Goal: Task Accomplishment & Management: Use online tool/utility

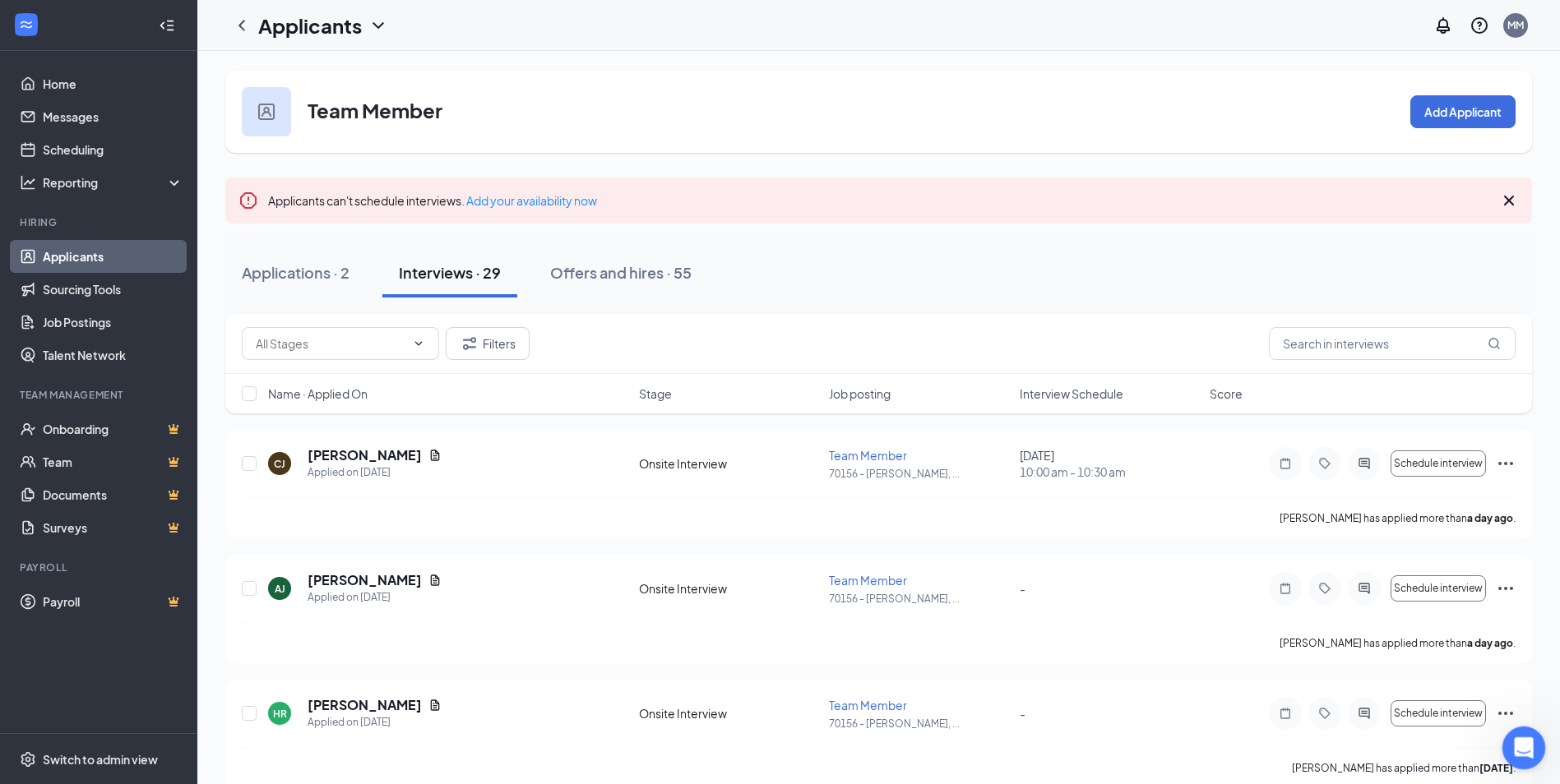
click at [1523, 759] on div "Open Intercom Messenger" at bounding box center [1522, 746] width 54 height 54
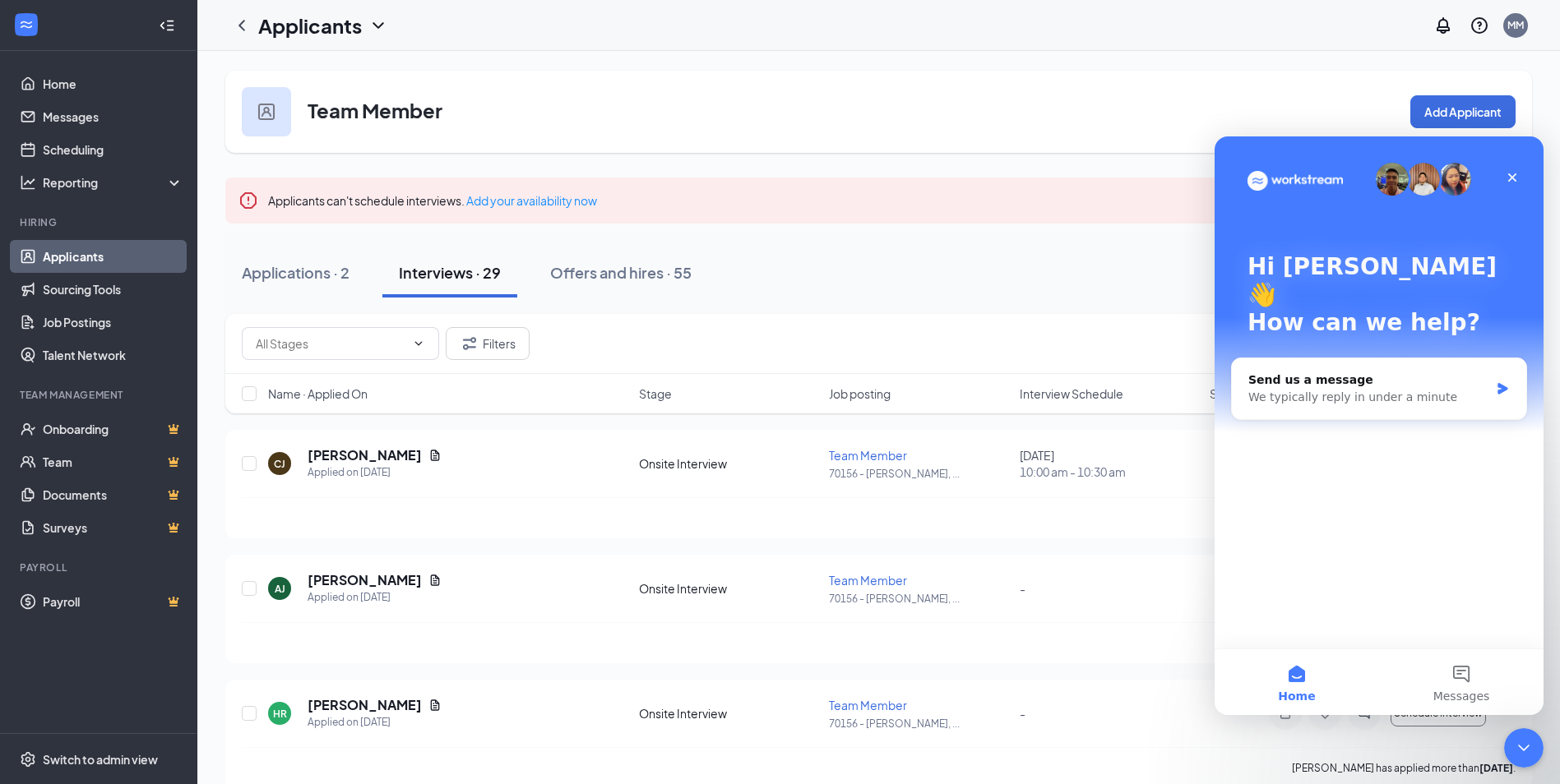
click at [848, 313] on div "Applications · 2 Interviews · 29 Offers and hires · 55" at bounding box center [879, 273] width 1307 height 82
click at [1526, 172] on div "Close" at bounding box center [1512, 178] width 30 height 30
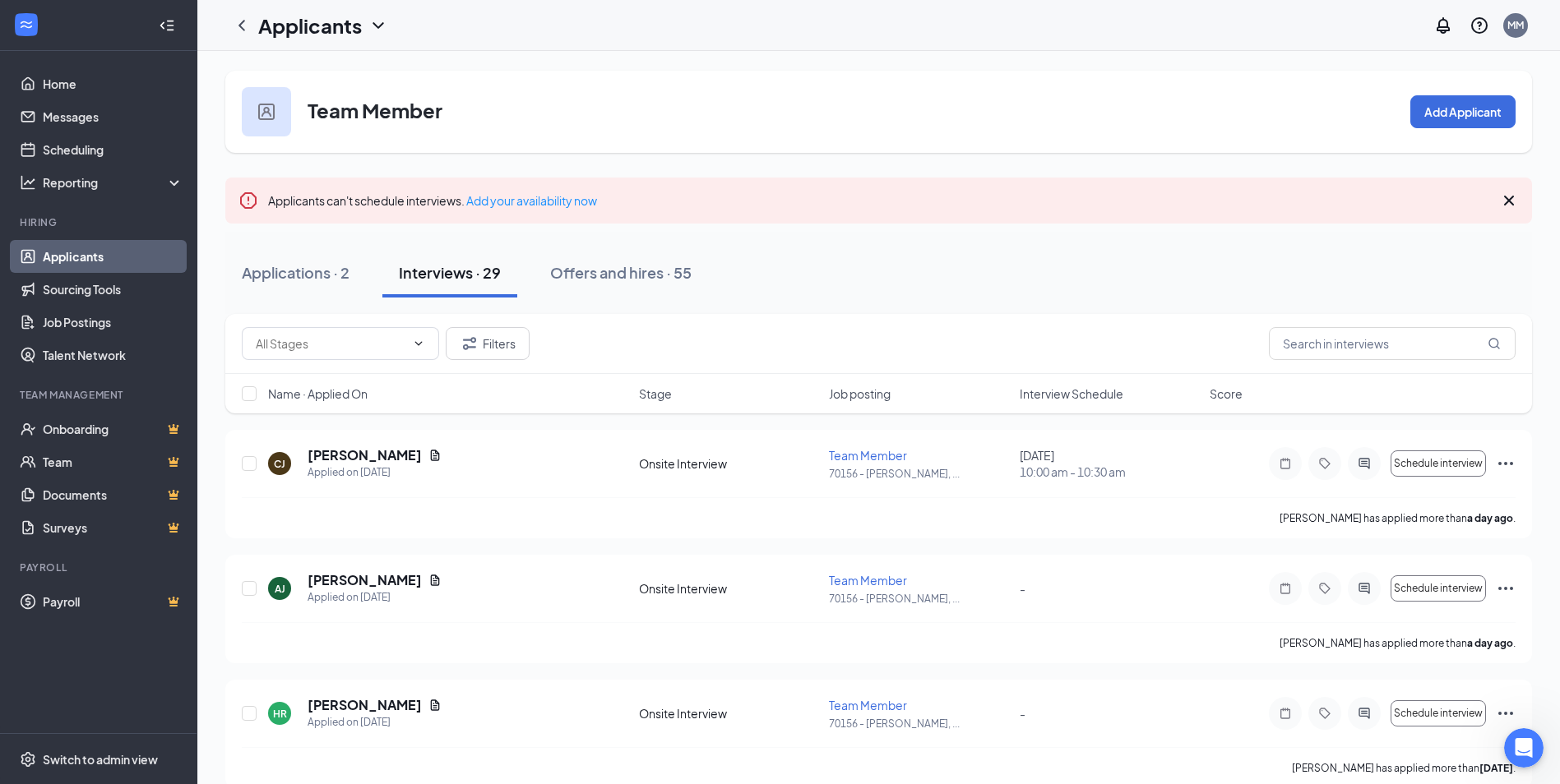
click at [1513, 196] on icon "Cross" at bounding box center [1509, 200] width 10 height 10
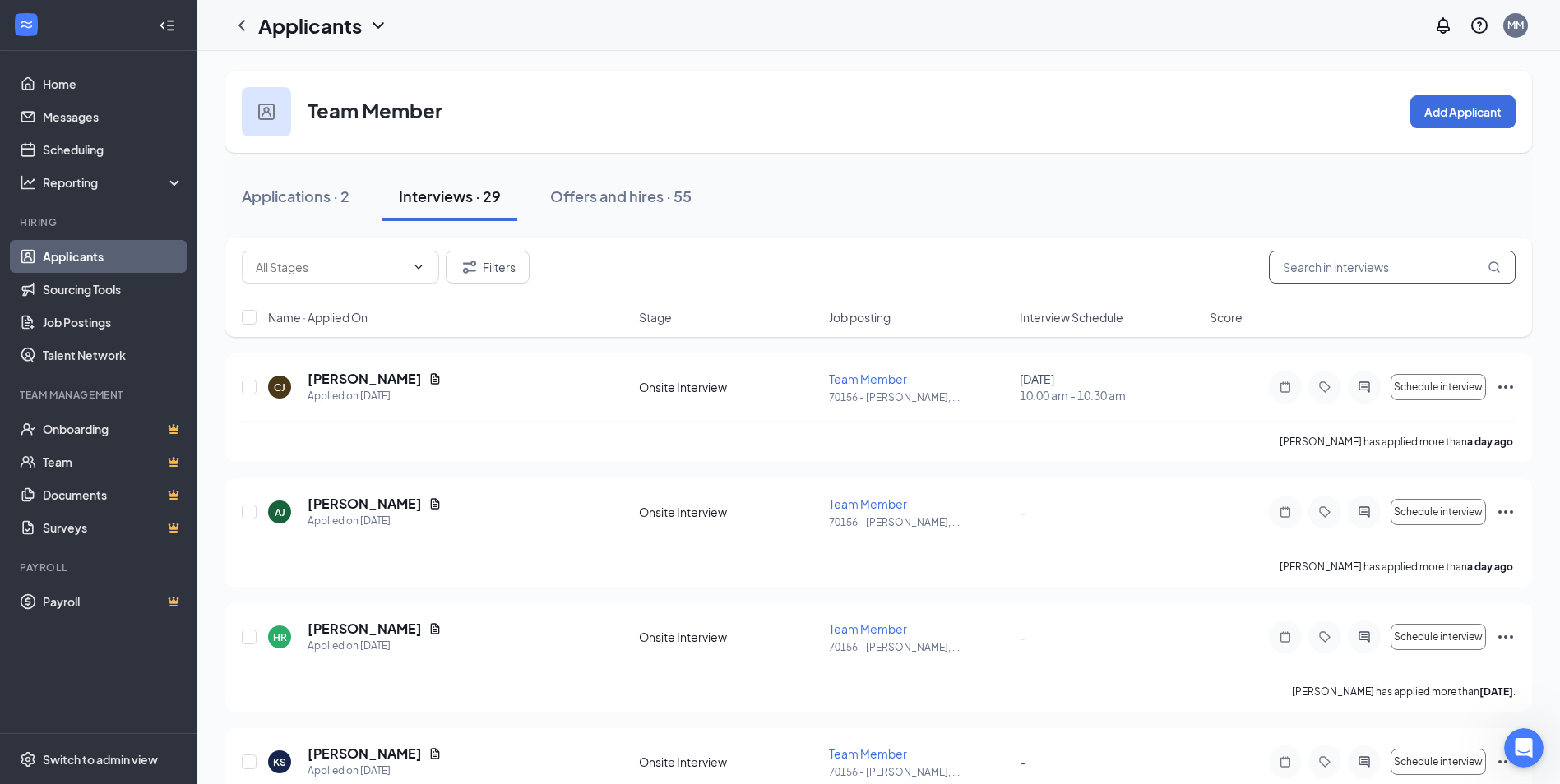
click at [1442, 260] on input "text" at bounding box center [1392, 267] width 247 height 33
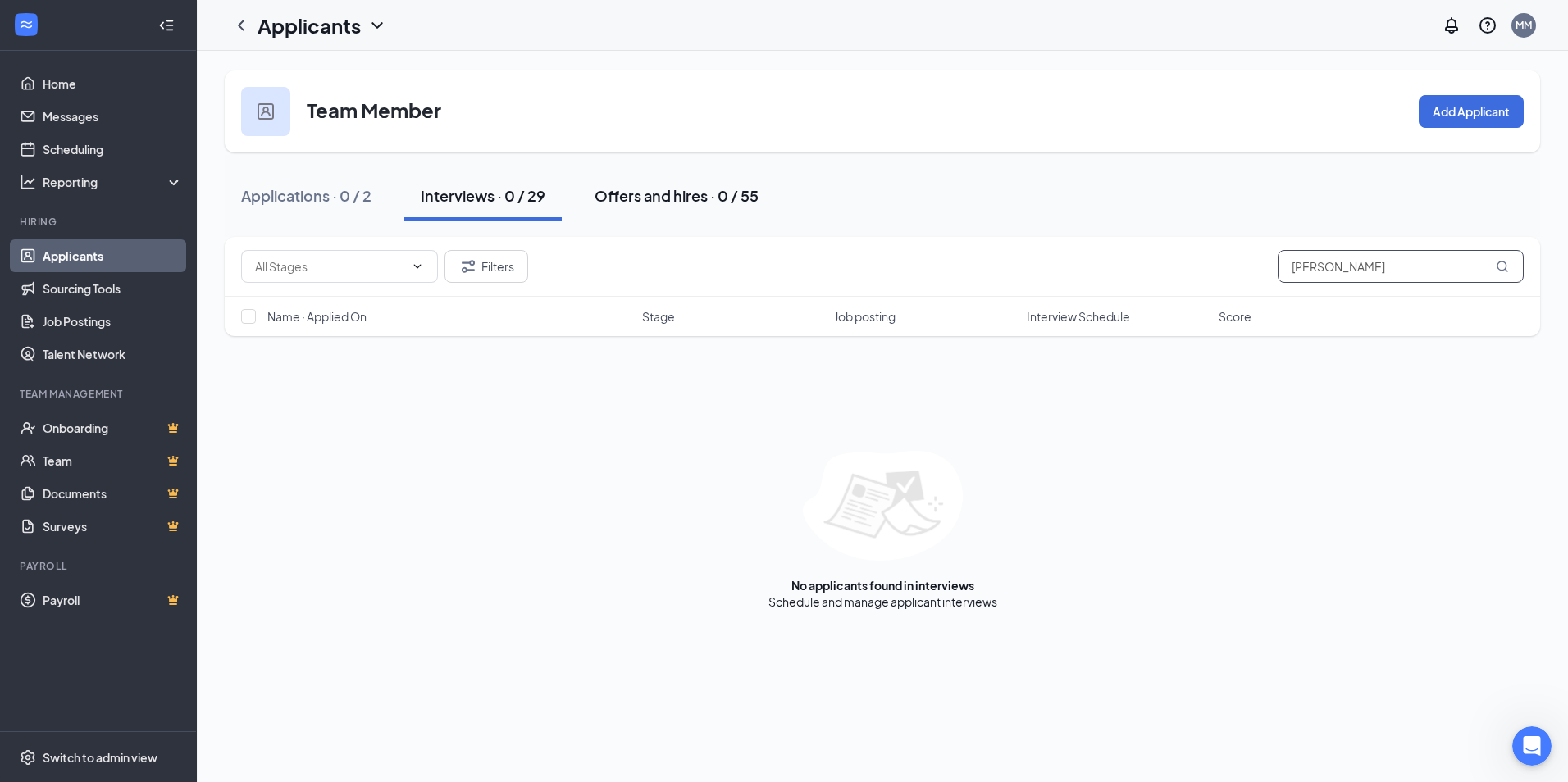
type input "owens"
click at [642, 201] on div "Offers and hires · 0 / 55" at bounding box center [677, 196] width 164 height 21
click at [327, 185] on button "Applications · 0 / 2" at bounding box center [306, 196] width 163 height 49
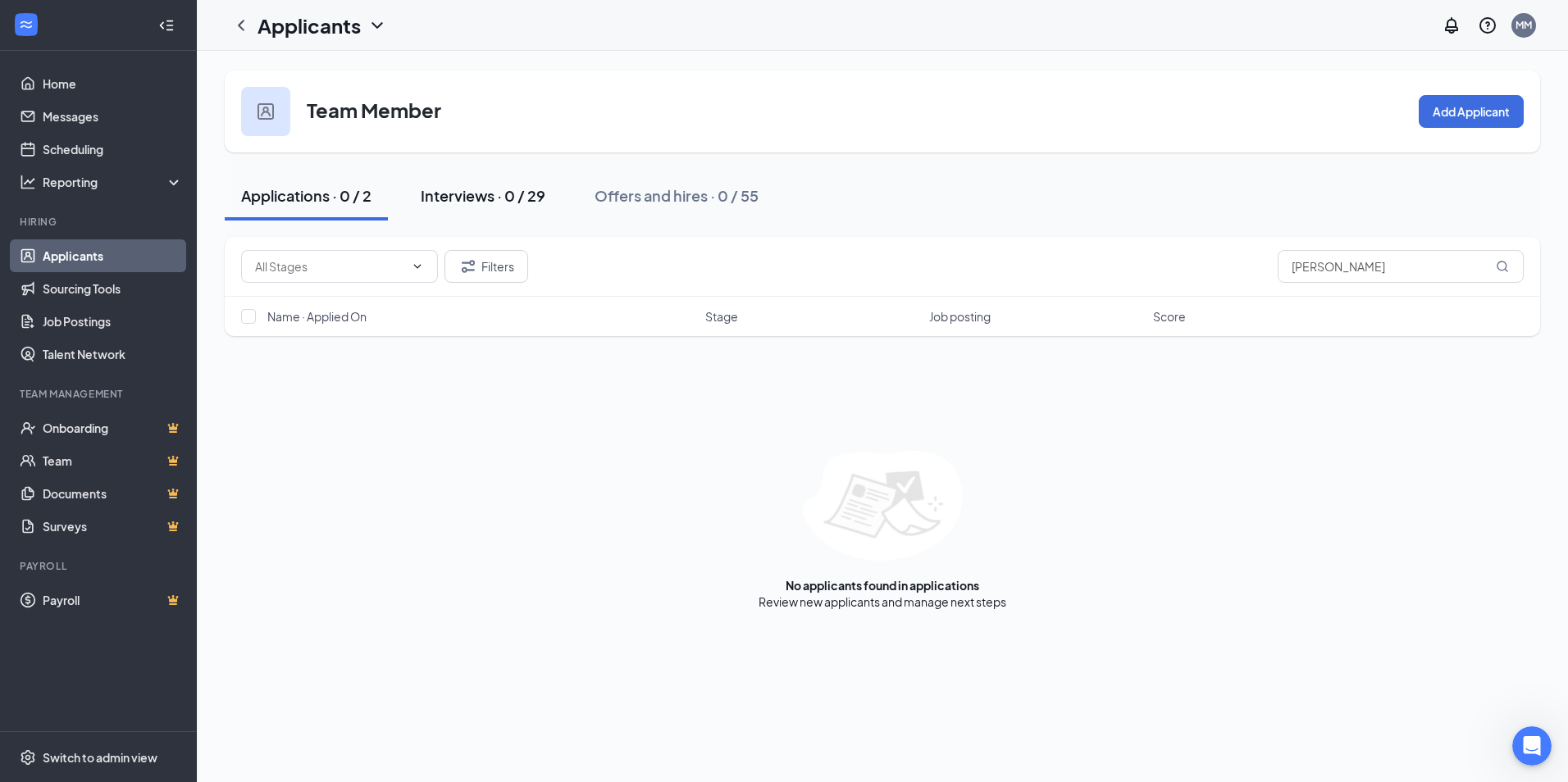
click at [455, 197] on div "Interviews · 0 / 29" at bounding box center [483, 196] width 125 height 21
drag, startPoint x: 1326, startPoint y: 269, endPoint x: 1237, endPoint y: 277, distance: 89.4
click at [1238, 277] on div "Filters owens" at bounding box center [882, 266] width 1283 height 33
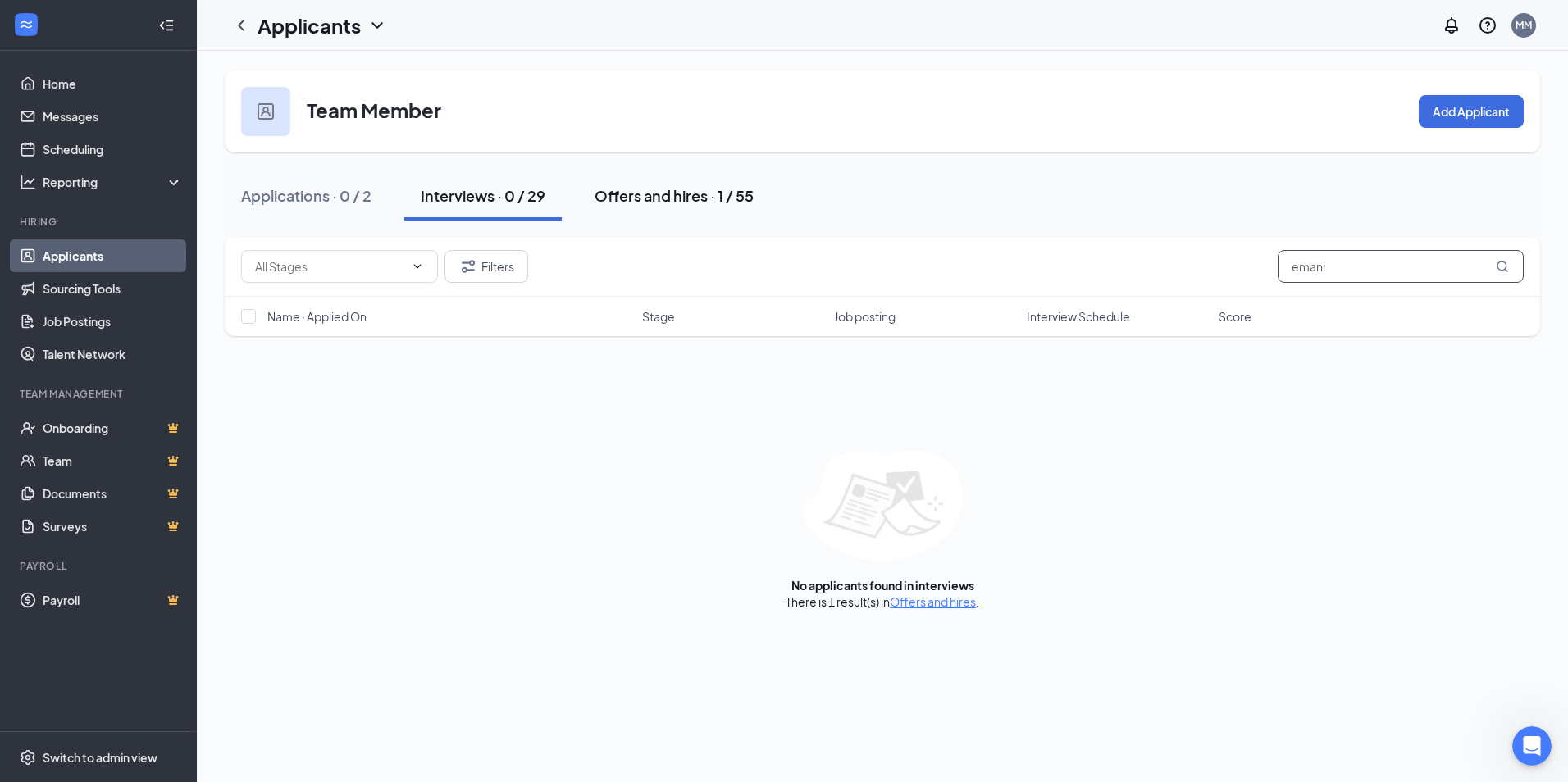
type input "emani"
drag, startPoint x: 681, startPoint y: 214, endPoint x: 674, endPoint y: 222, distance: 10.6
click at [681, 215] on button "Offers and hires · 1 / 55" at bounding box center [675, 196] width 192 height 49
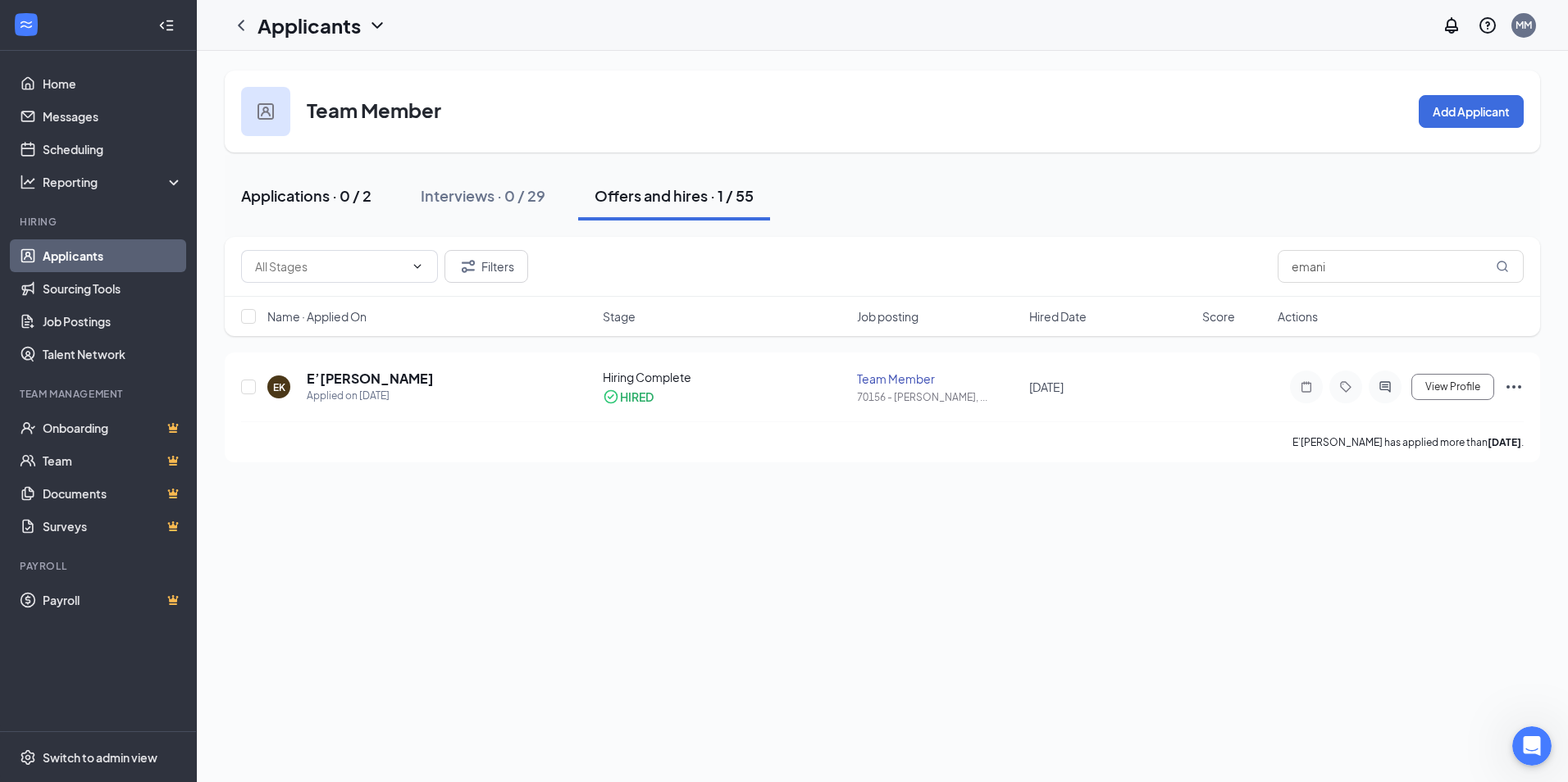
click at [343, 190] on div "Applications · 0 / 2" at bounding box center [306, 196] width 131 height 21
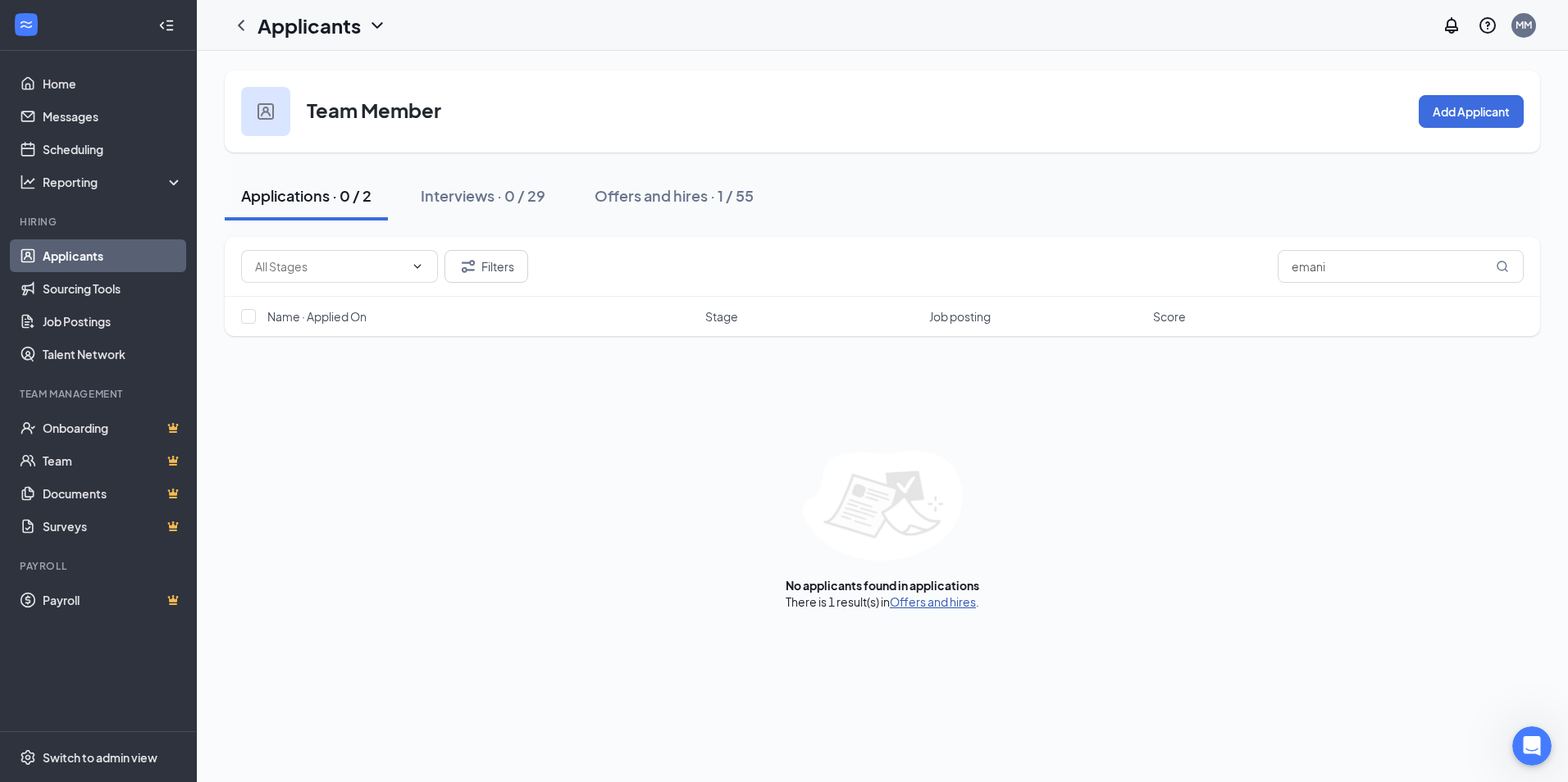
click at [917, 604] on link "Offers and hires" at bounding box center [933, 602] width 86 height 15
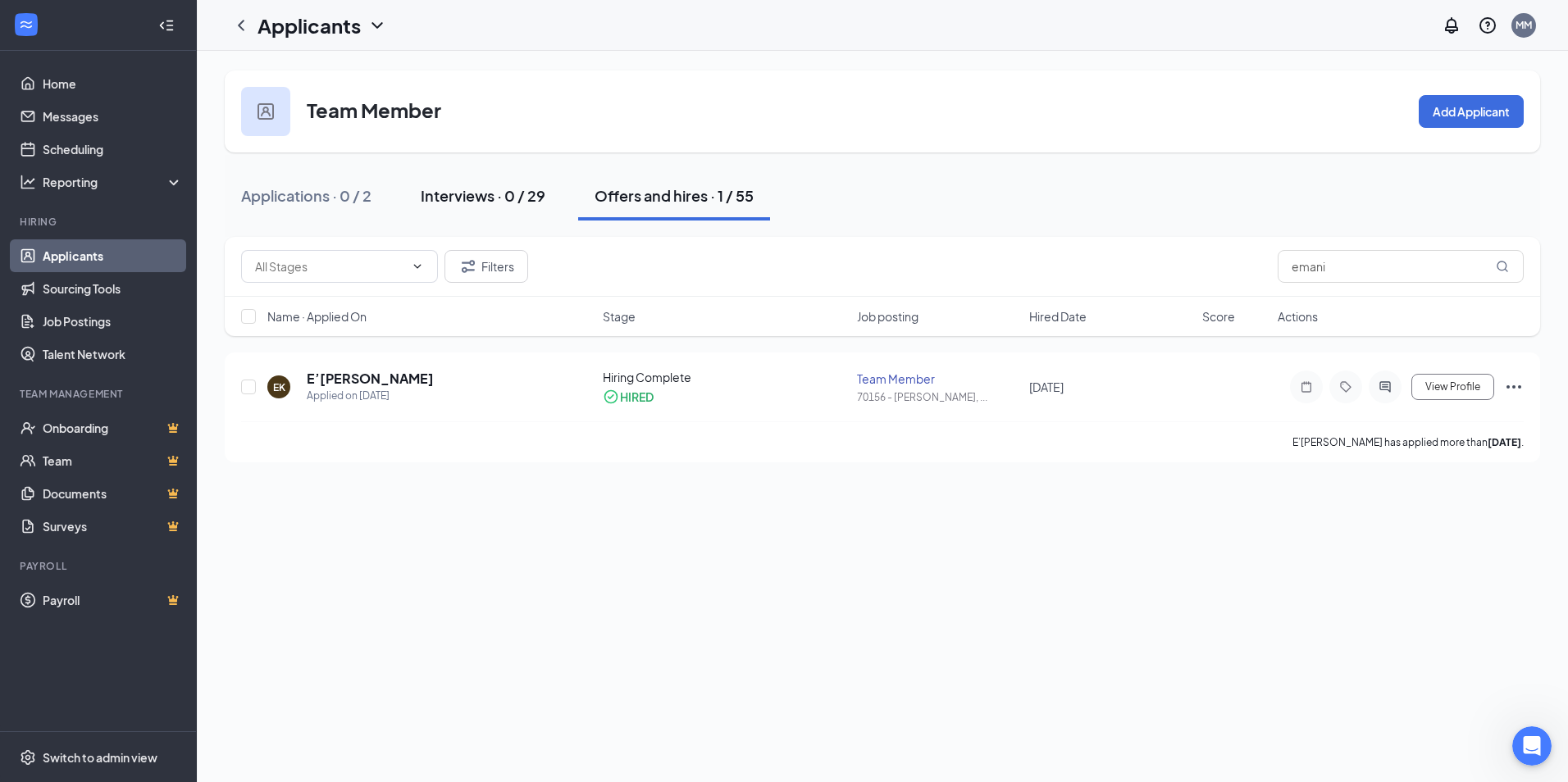
click at [480, 187] on div "Interviews · 0 / 29" at bounding box center [483, 196] width 125 height 21
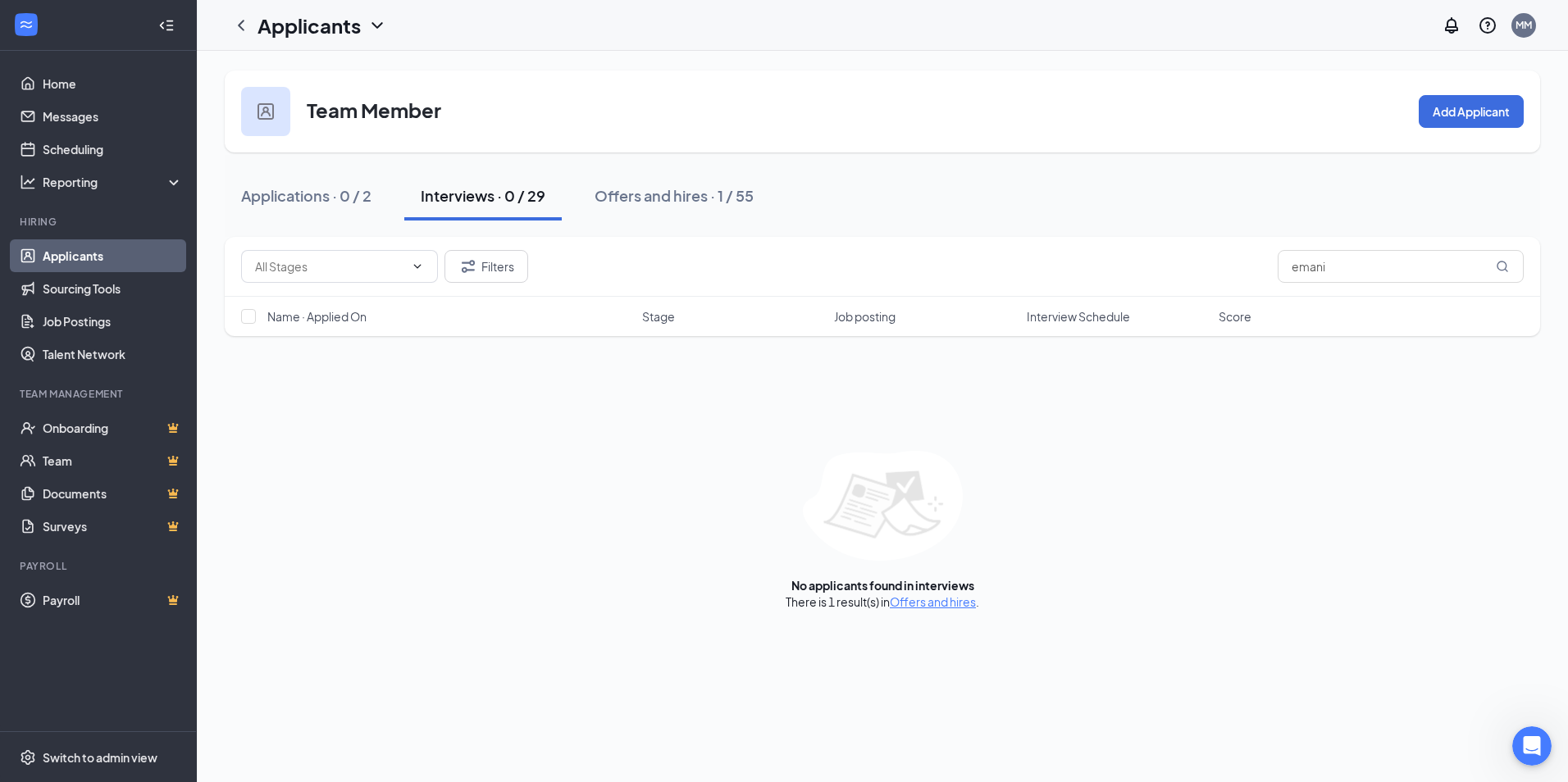
click at [381, 23] on icon "ChevronDown" at bounding box center [376, 25] width 10 height 7
click at [369, 28] on icon "ChevronDown" at bounding box center [377, 25] width 20 height 20
click at [396, 28] on div "Applicants MM" at bounding box center [882, 25] width 1371 height 50
click at [384, 21] on icon "ChevronDown" at bounding box center [377, 25] width 20 height 20
click at [342, 105] on link "Archived applicants" at bounding box center [357, 107] width 177 height 17
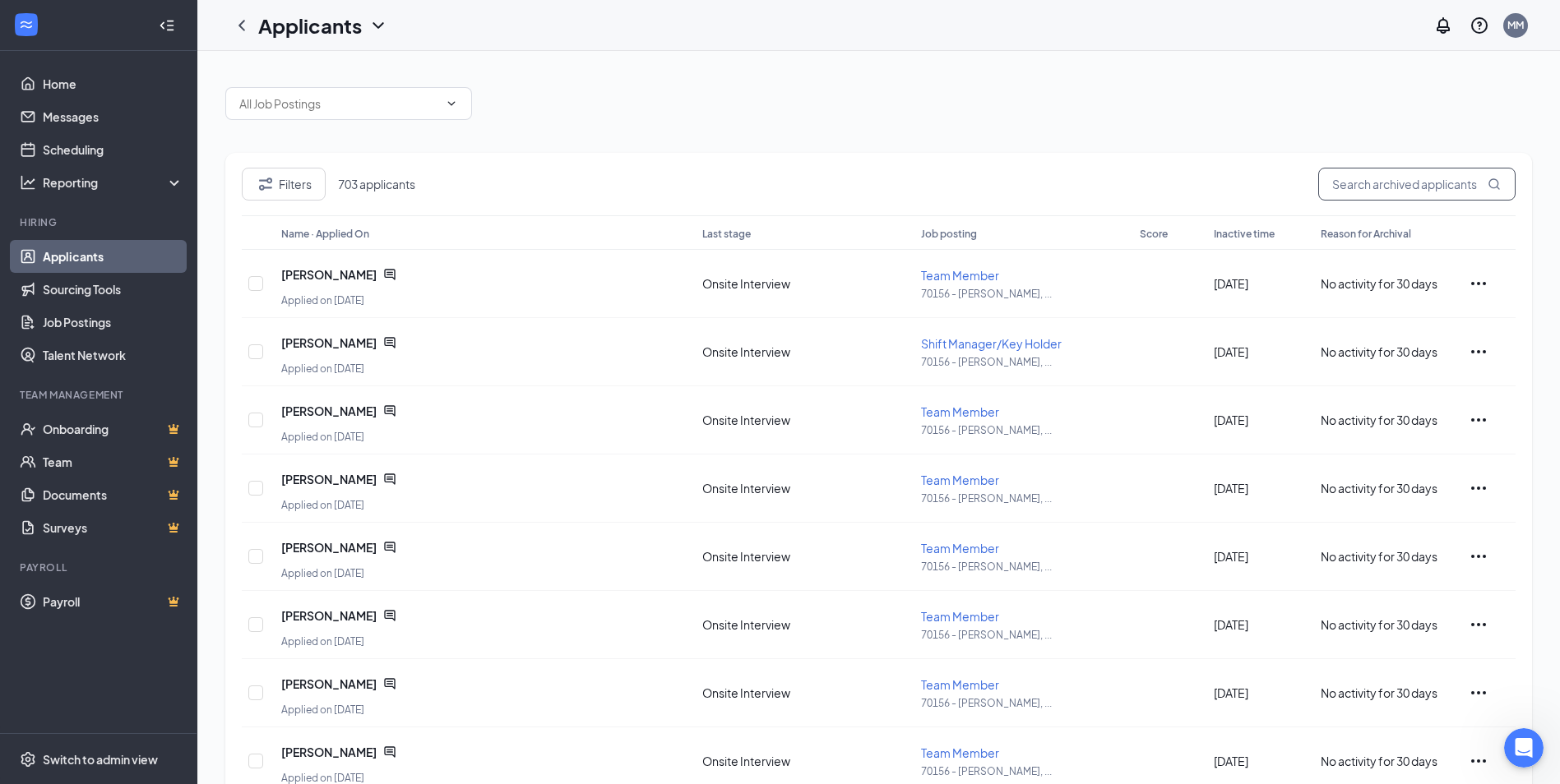
click at [1429, 200] on input "text" at bounding box center [1417, 183] width 197 height 33
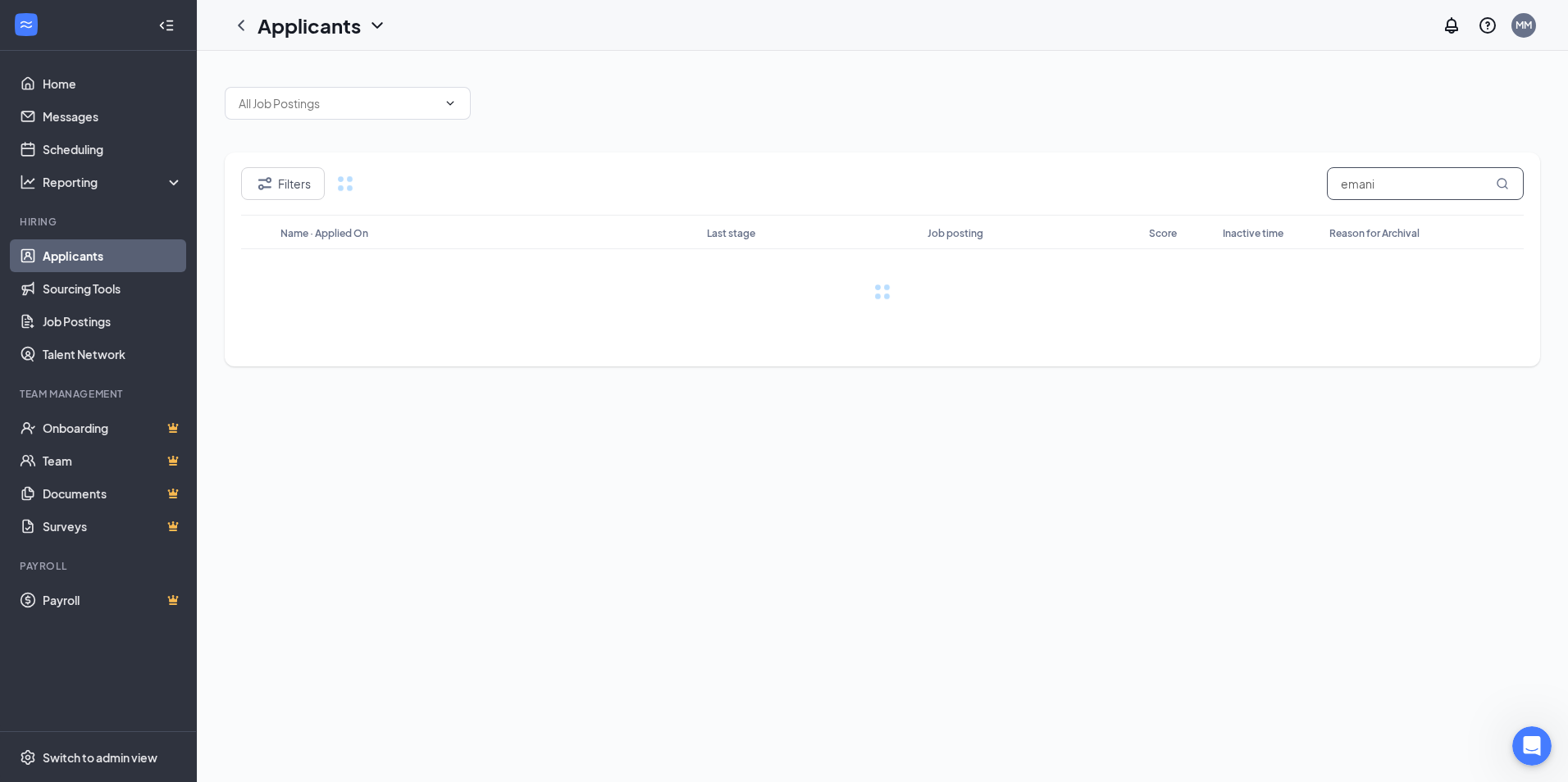
type input "emani"
drag, startPoint x: 227, startPoint y: 24, endPoint x: 237, endPoint y: 27, distance: 10.4
click at [235, 27] on div at bounding box center [241, 25] width 33 height 33
click at [237, 27] on icon "ChevronLeft" at bounding box center [241, 25] width 20 height 20
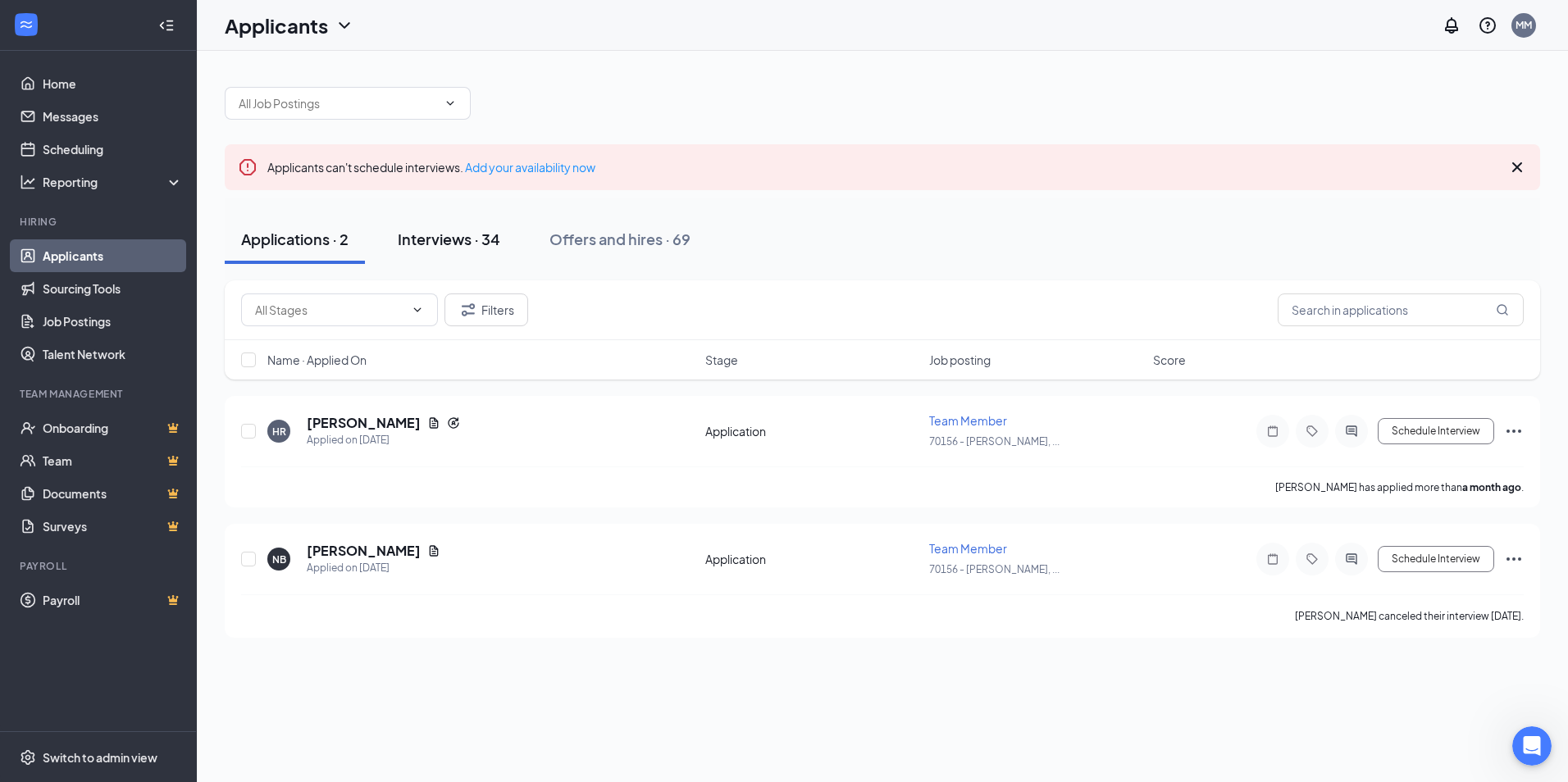
click at [445, 231] on div "Interviews · 34" at bounding box center [449, 239] width 103 height 21
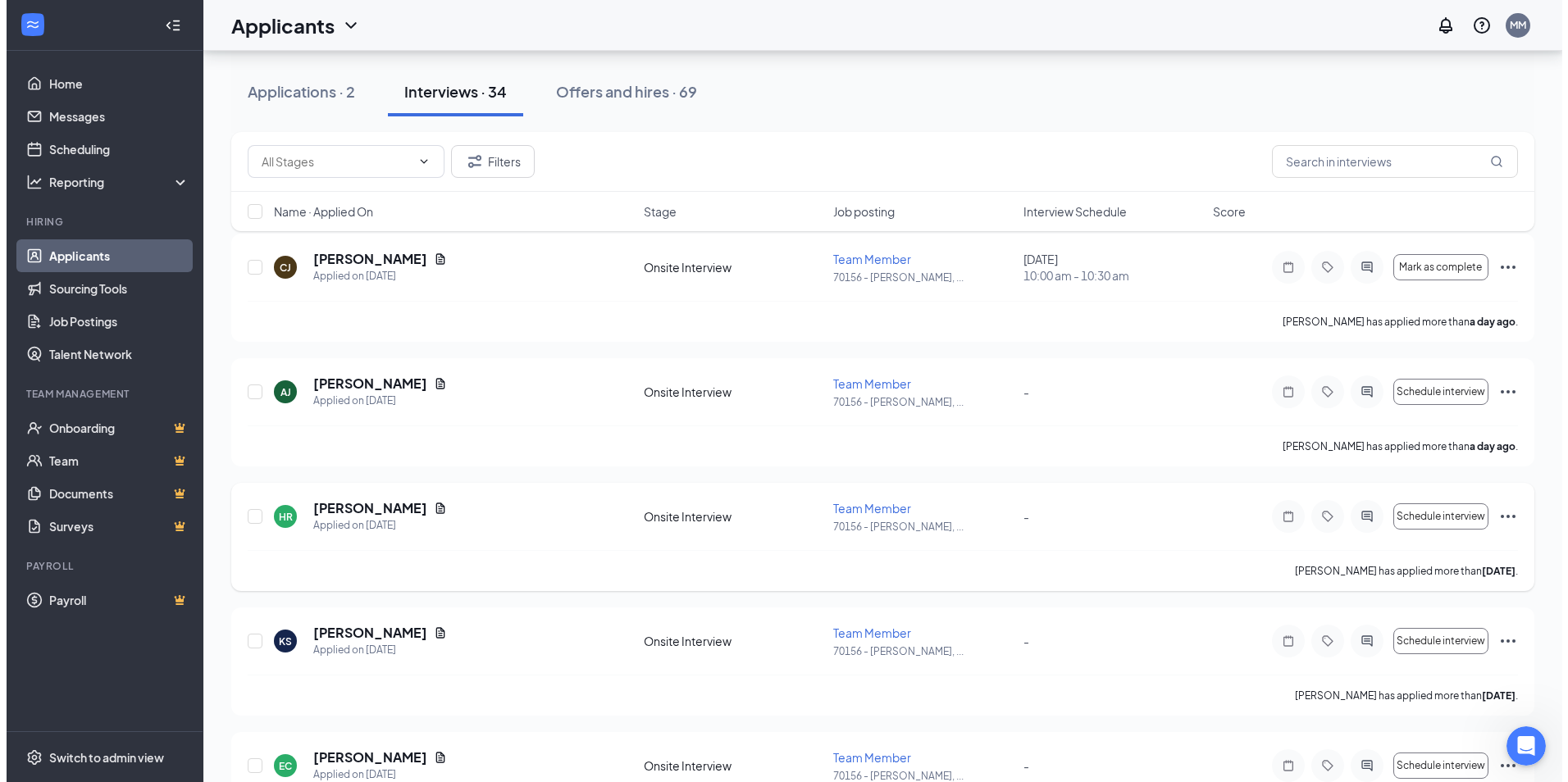
scroll to position [164, 0]
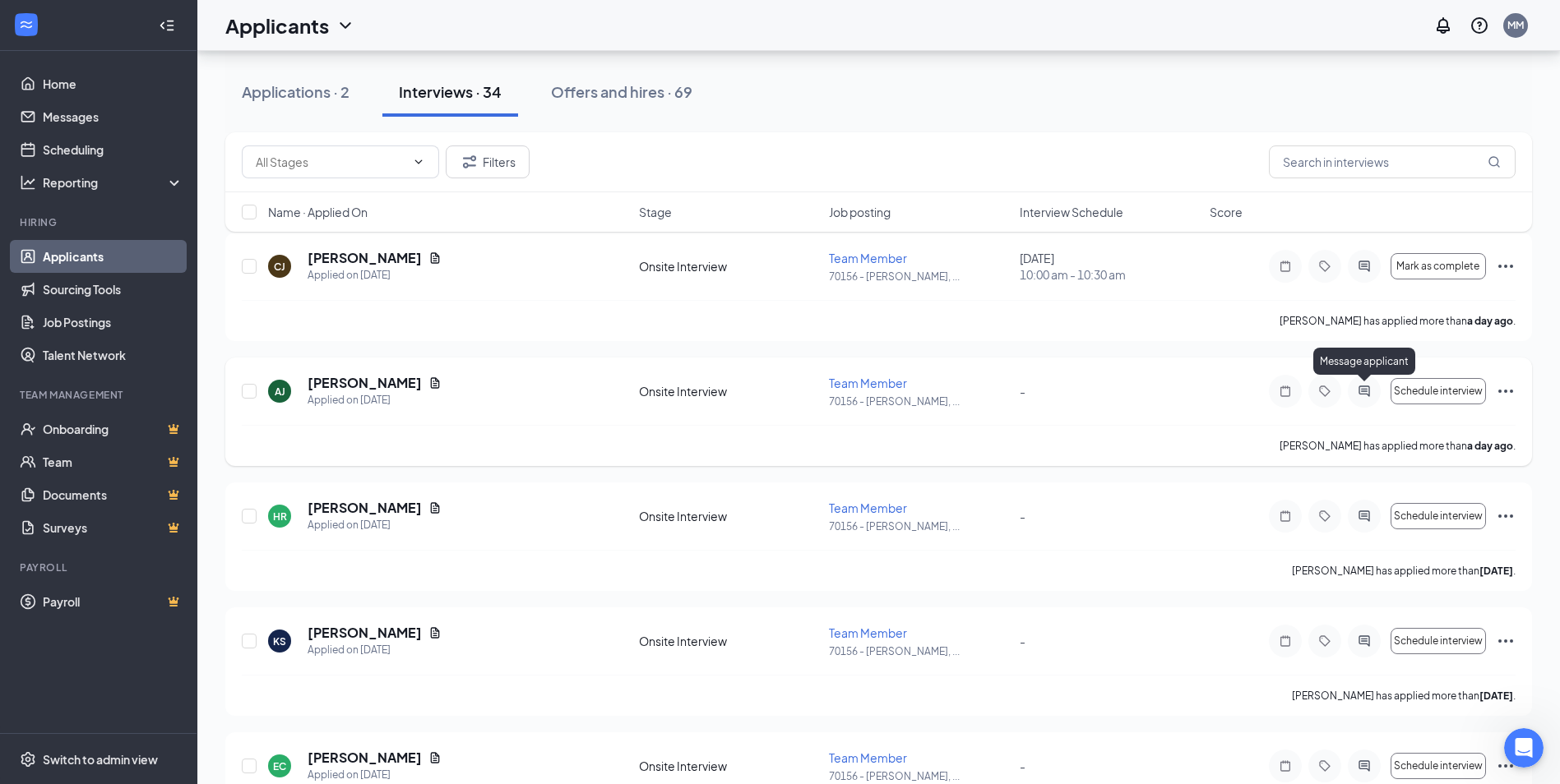
click at [1356, 391] on icon "ActiveChat" at bounding box center [1364, 391] width 20 height 13
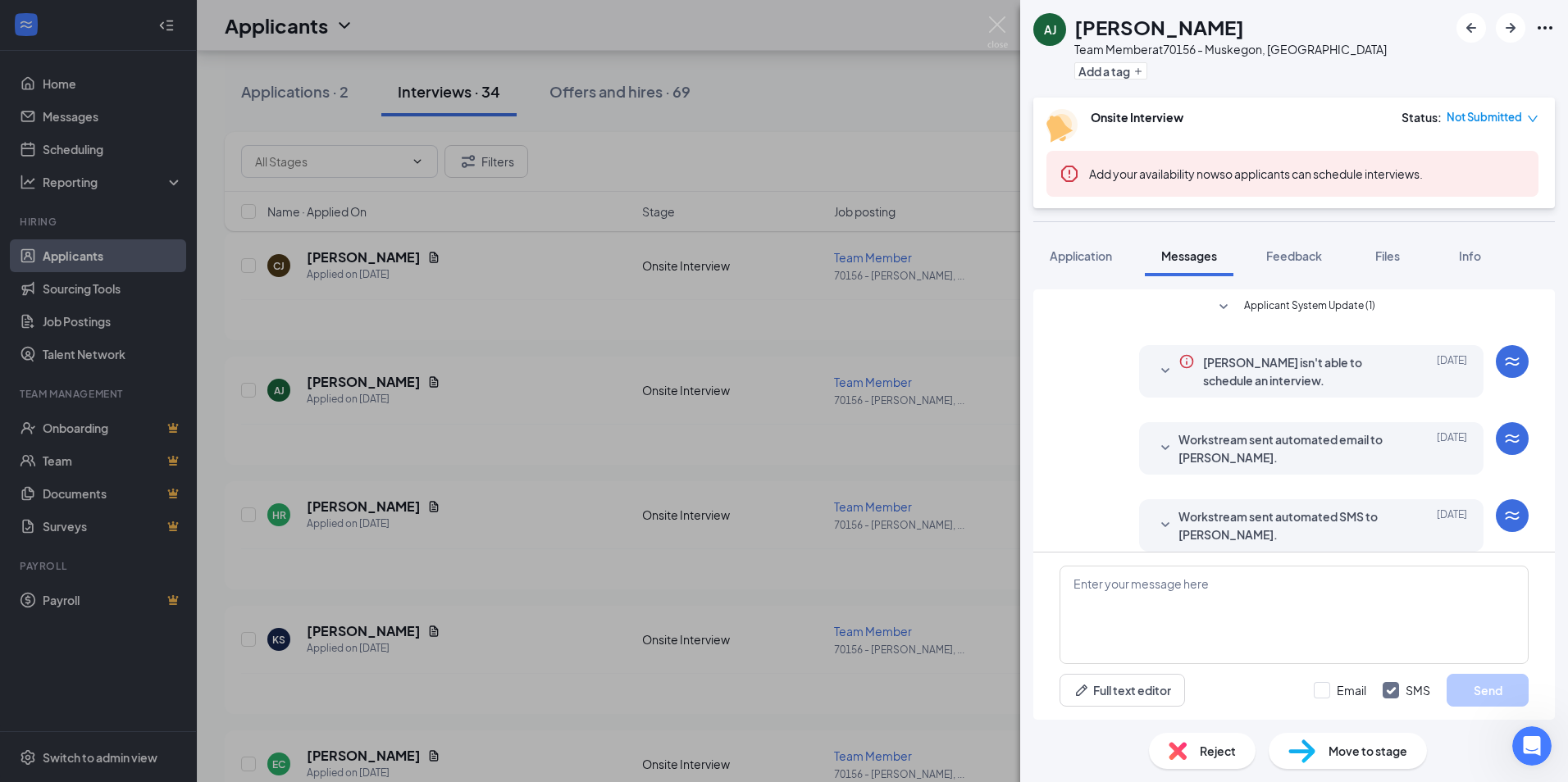
scroll to position [64, 0]
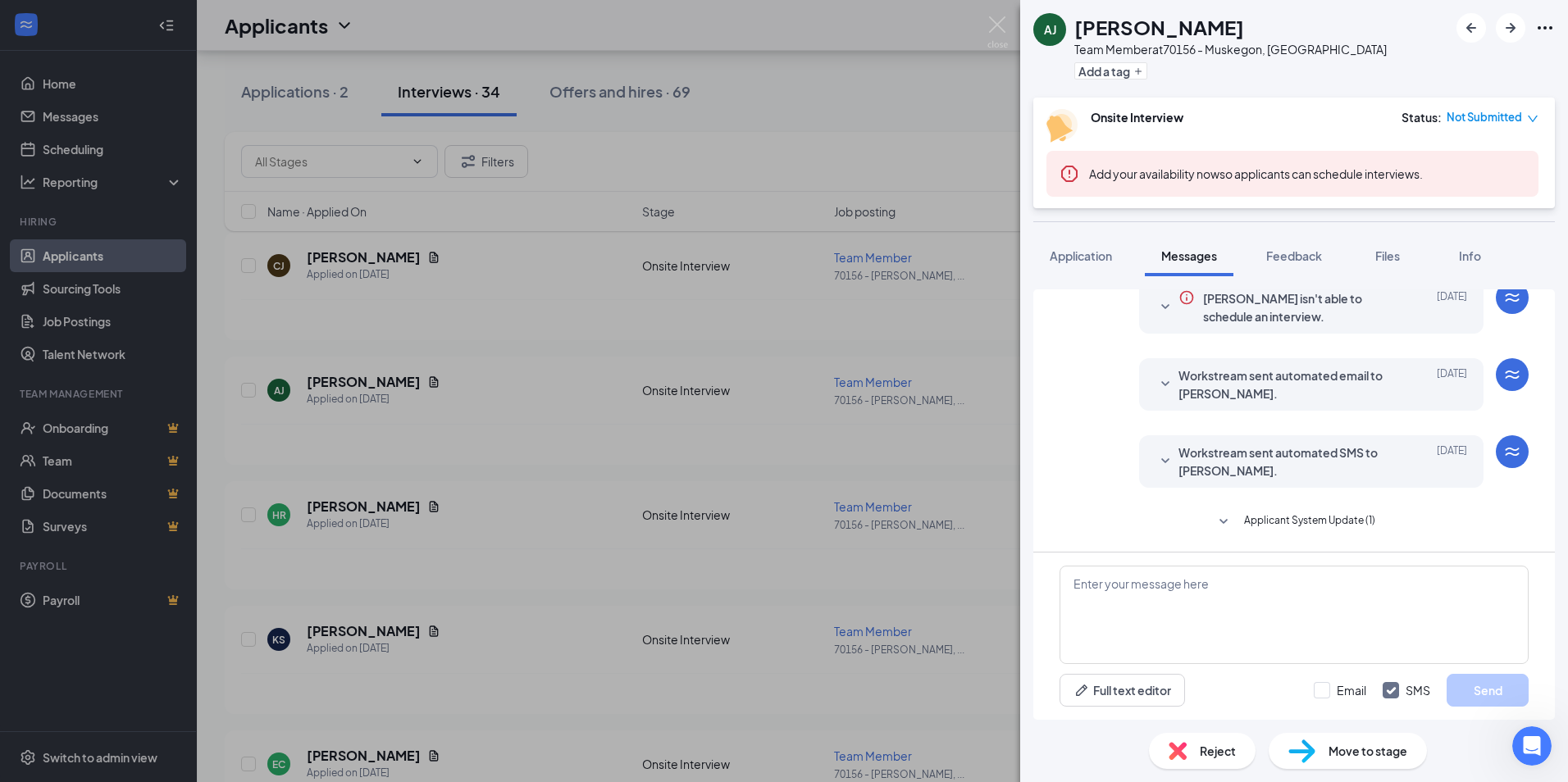
click at [1155, 460] on icon "SmallChevronDown" at bounding box center [1165, 461] width 20 height 20
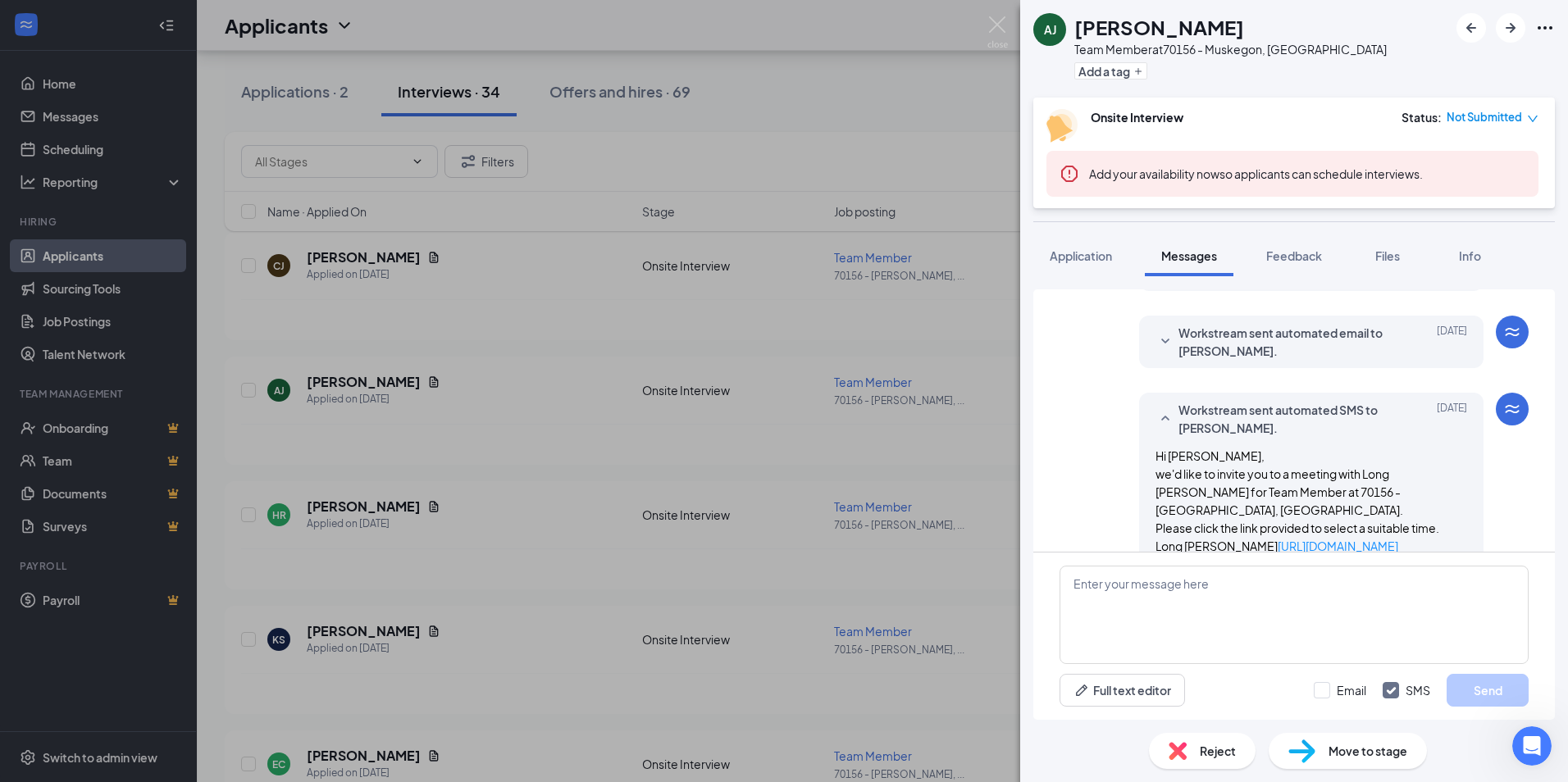
scroll to position [146, 0]
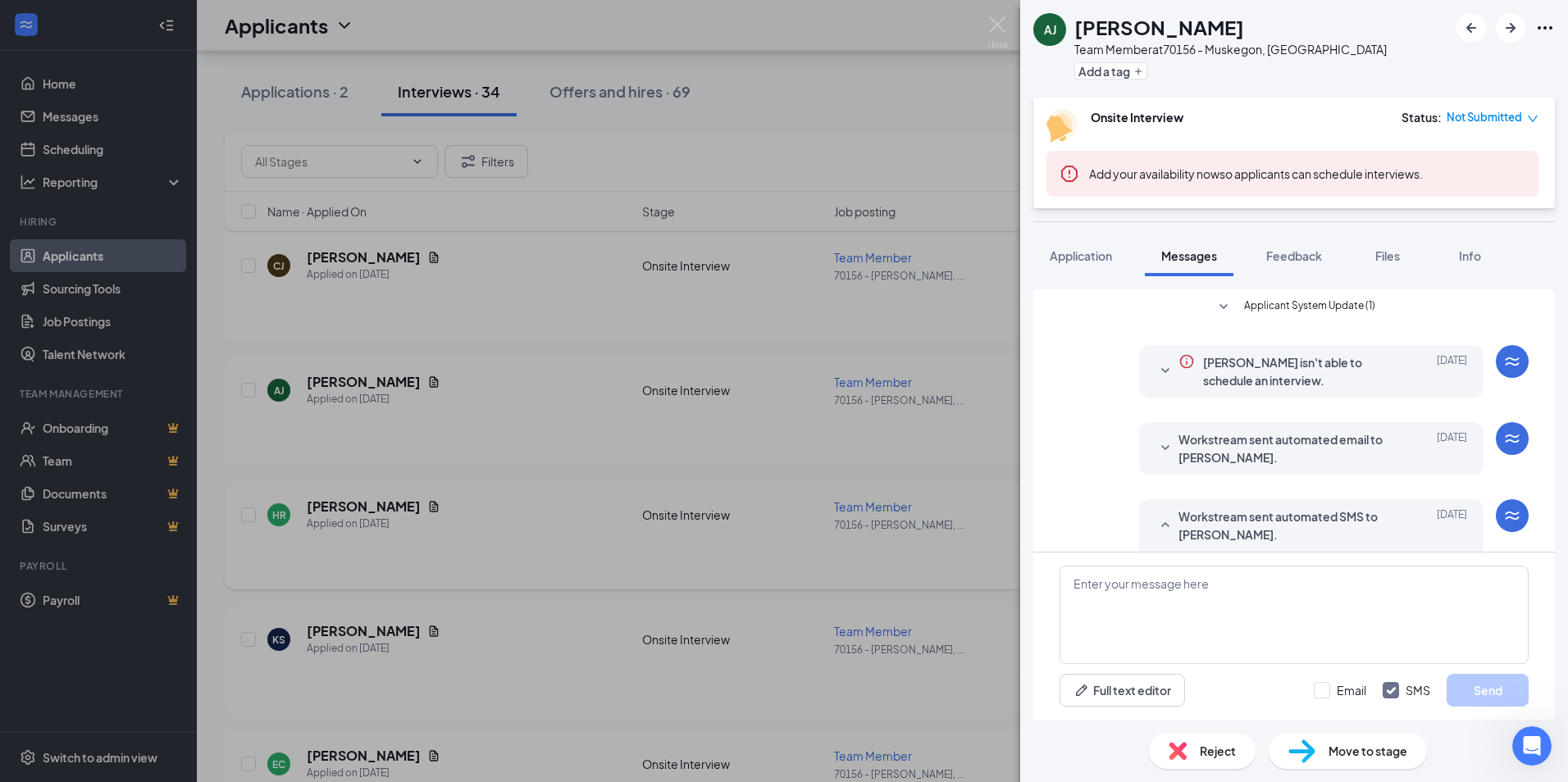
drag, startPoint x: 403, startPoint y: 432, endPoint x: 892, endPoint y: 559, distance: 505.2
click at [403, 432] on div "AJ Alfonzo Johnson Team Member at 70156 - Muskegon, MI Add a tag Onsite Intervi…" at bounding box center [784, 391] width 1568 height 782
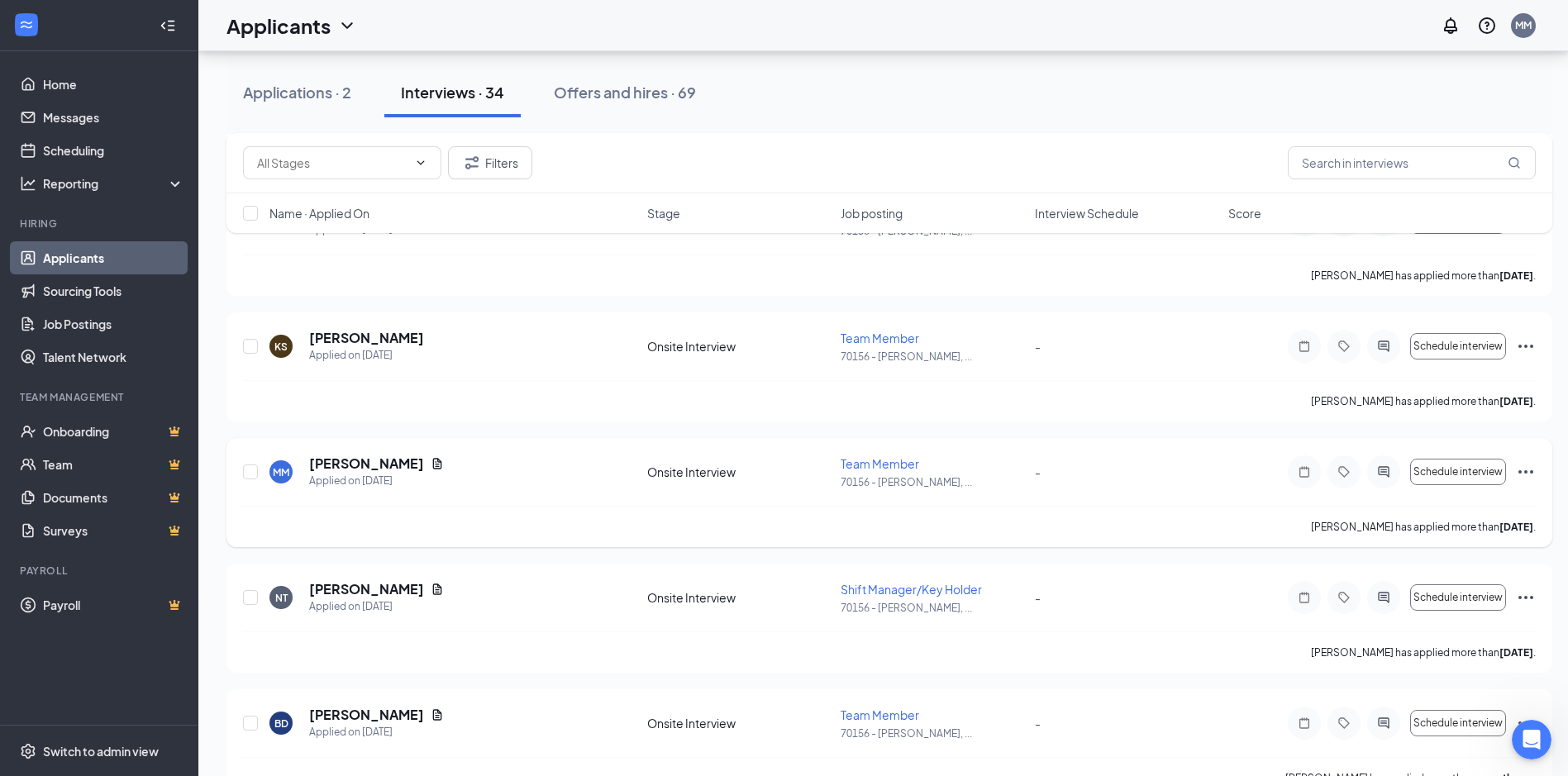
scroll to position [2328, 0]
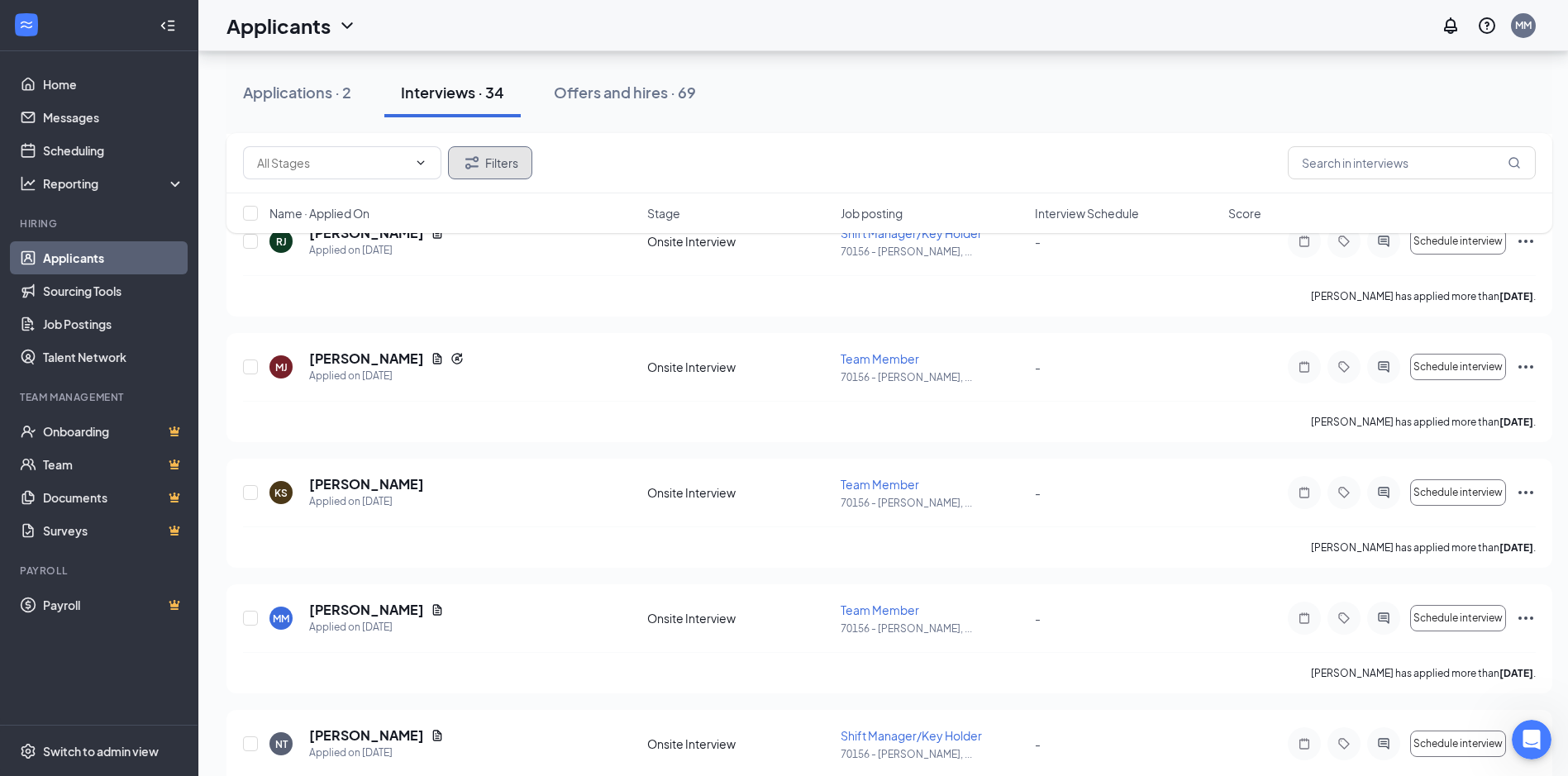
click at [493, 160] on button "Filters" at bounding box center [490, 163] width 85 height 33
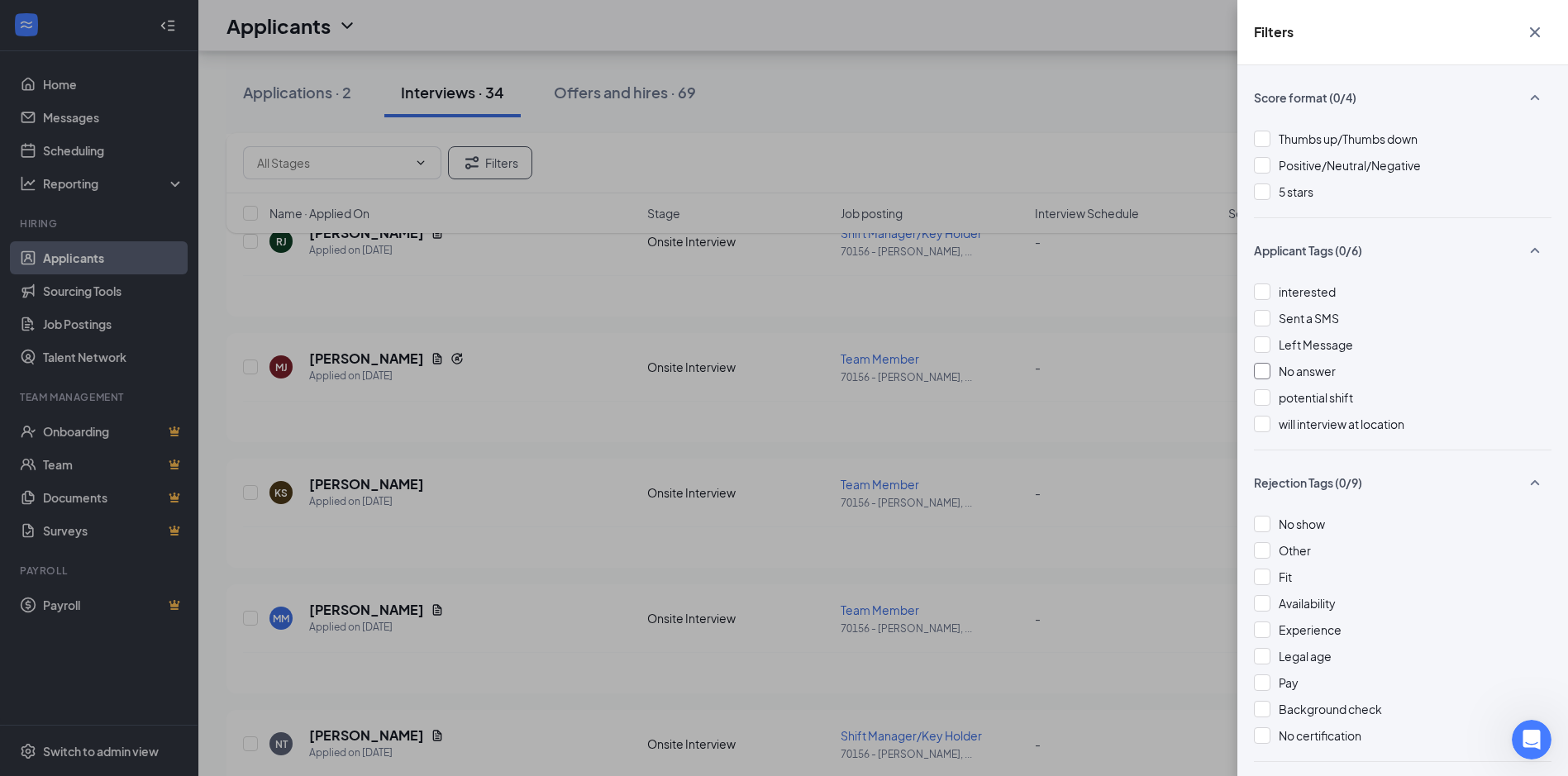
scroll to position [439, 0]
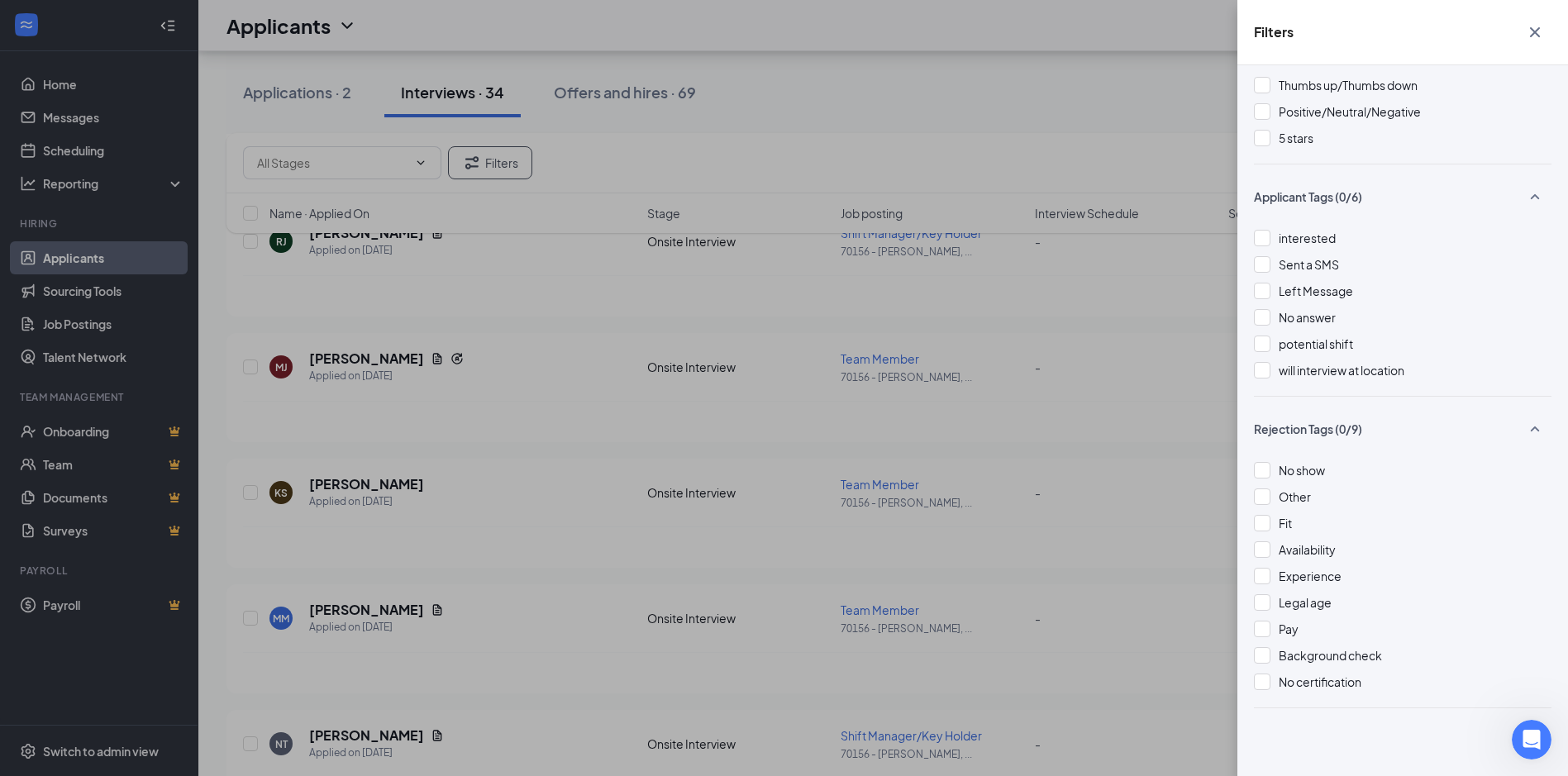
click at [981, 310] on div "Filters Applicant Status (0/5) Unread message Hasn't messaged back Stuck in sta…" at bounding box center [784, 388] width 1568 height 776
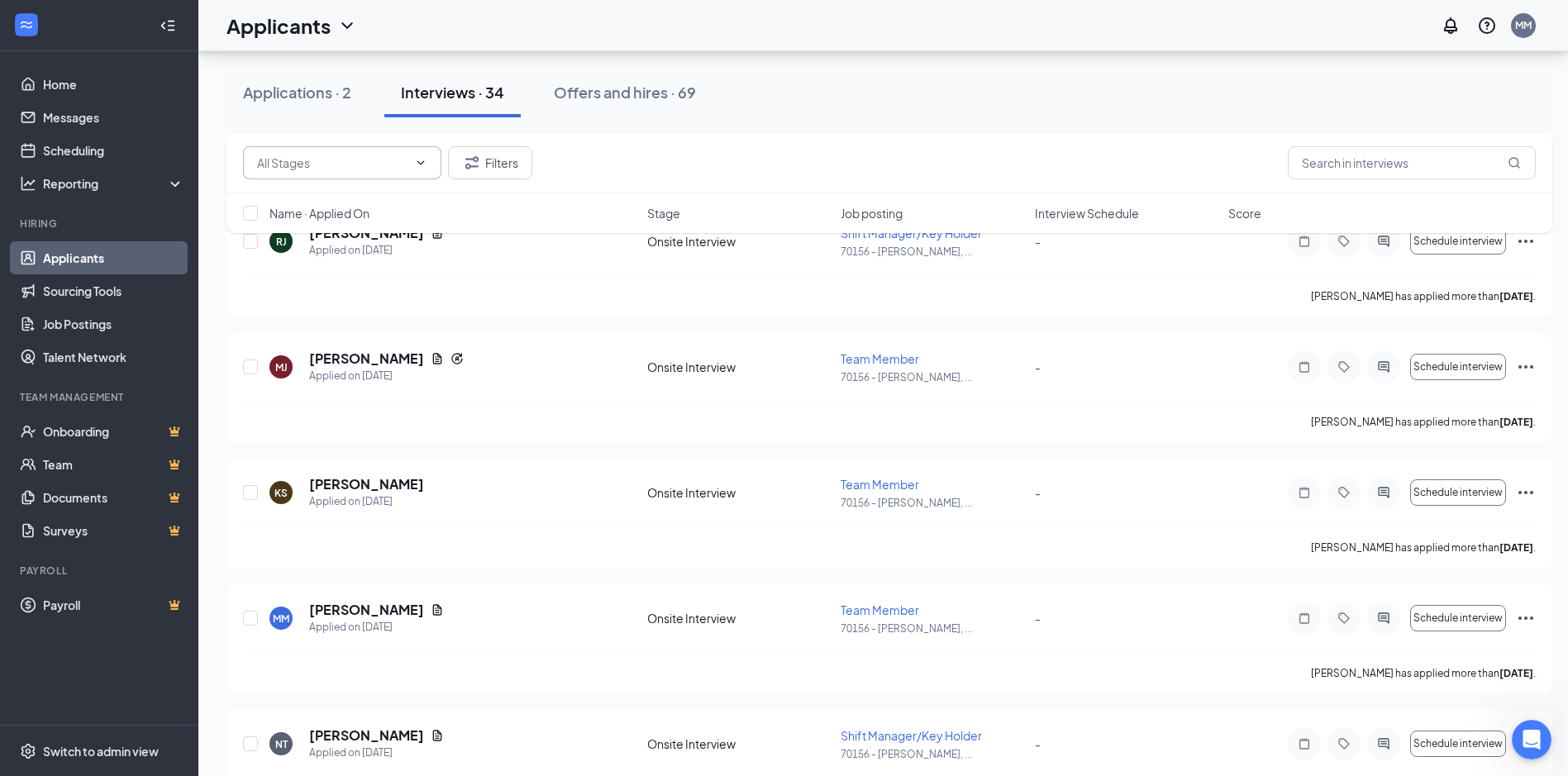
click at [399, 170] on input "text" at bounding box center [332, 162] width 150 height 18
click at [398, 193] on div "Onsite Interview (6426)" at bounding box center [356, 194] width 172 height 18
type input "Onsite Interview (6426)"
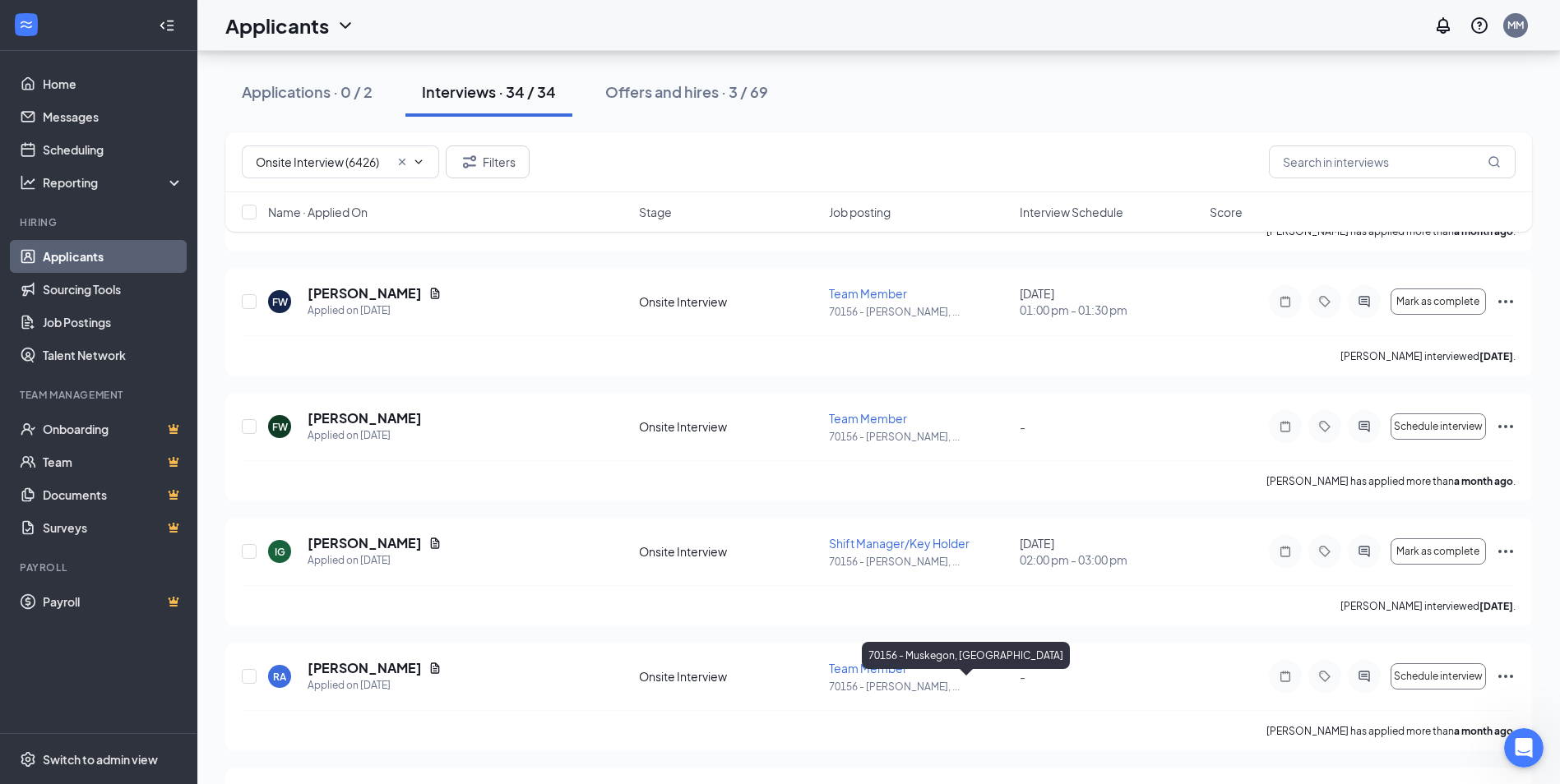
scroll to position [3372, 0]
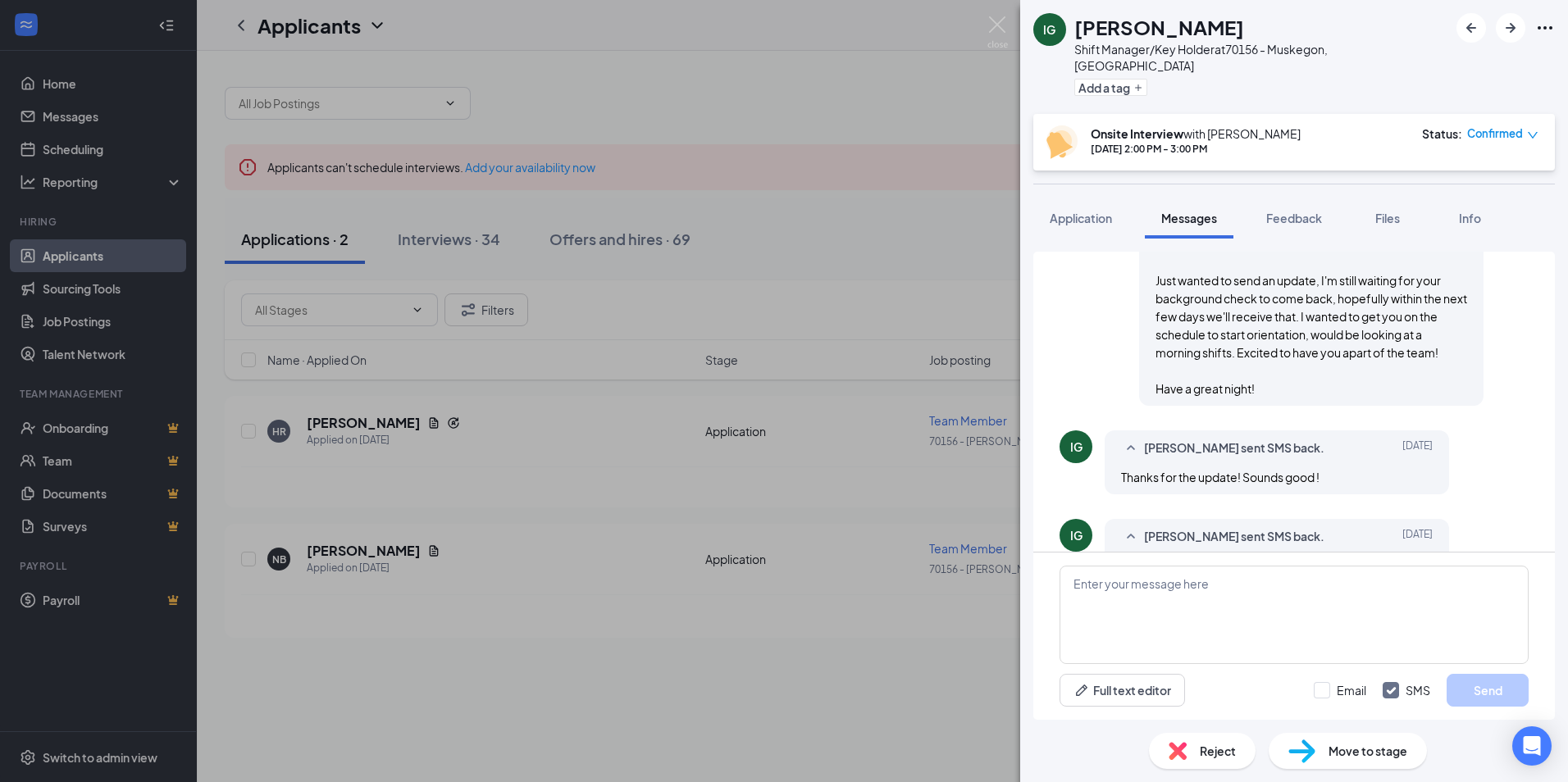
scroll to position [809, 0]
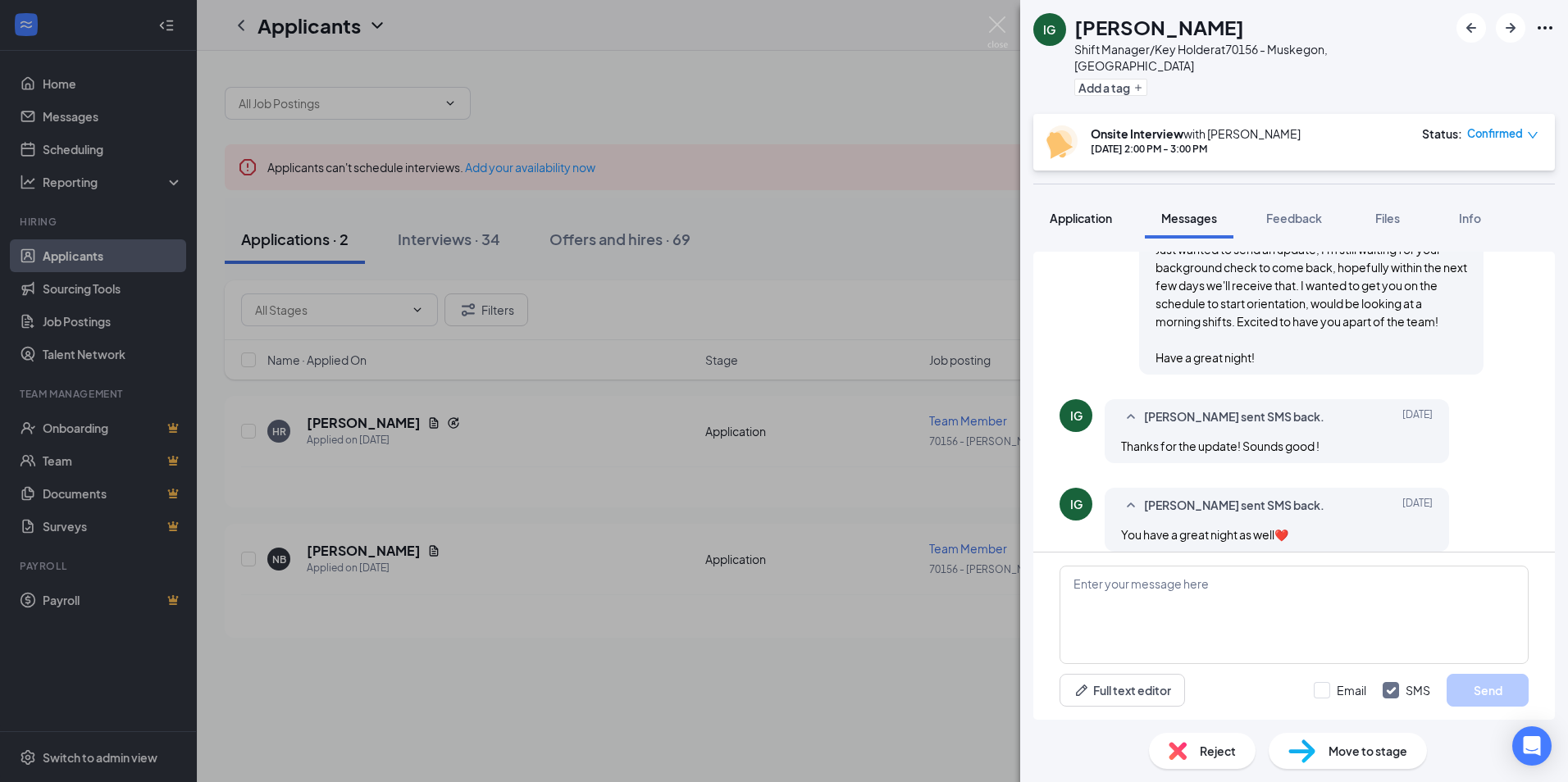
click at [1086, 211] on span "Application" at bounding box center [1081, 218] width 63 height 15
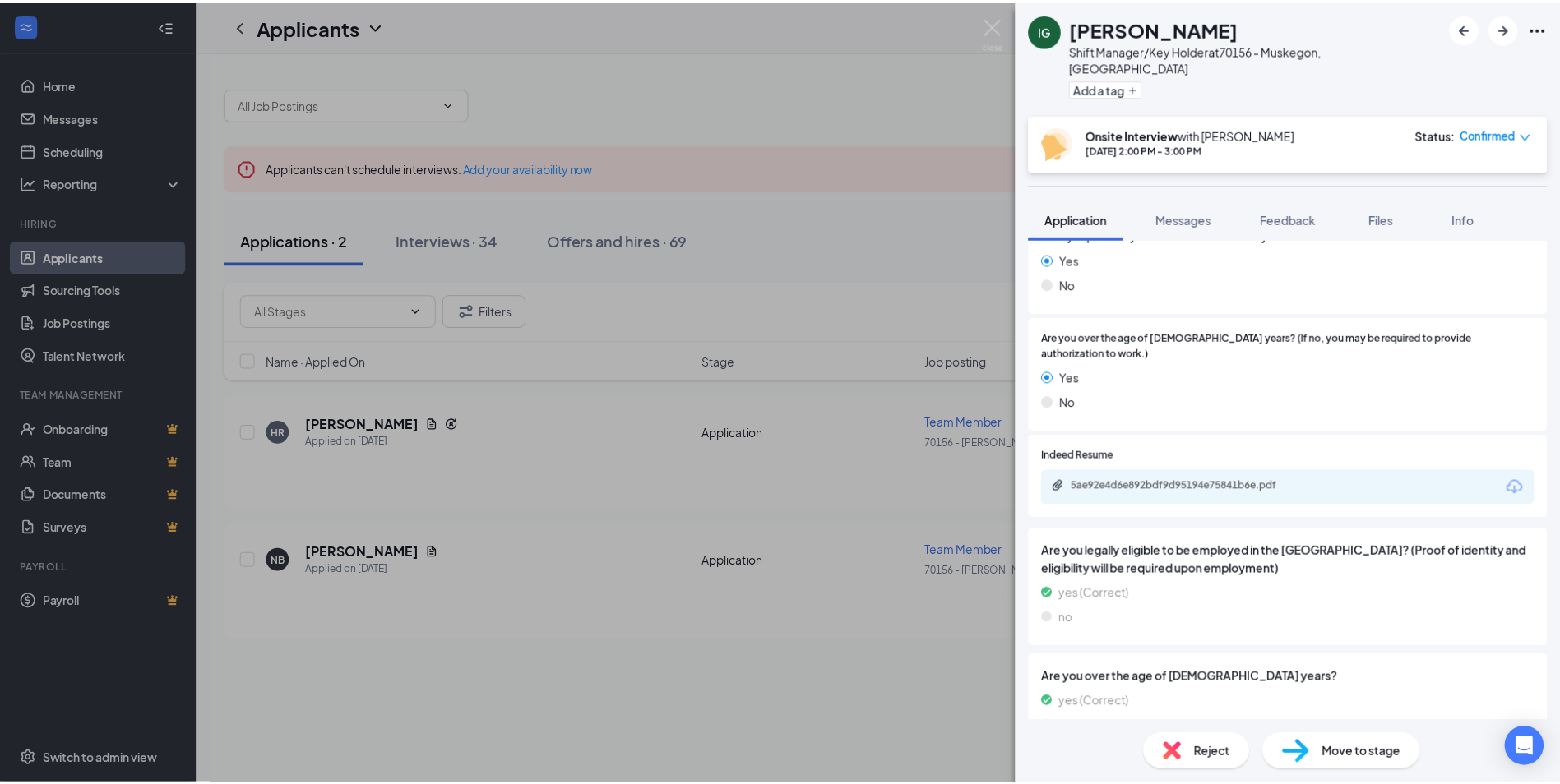
scroll to position [726, 0]
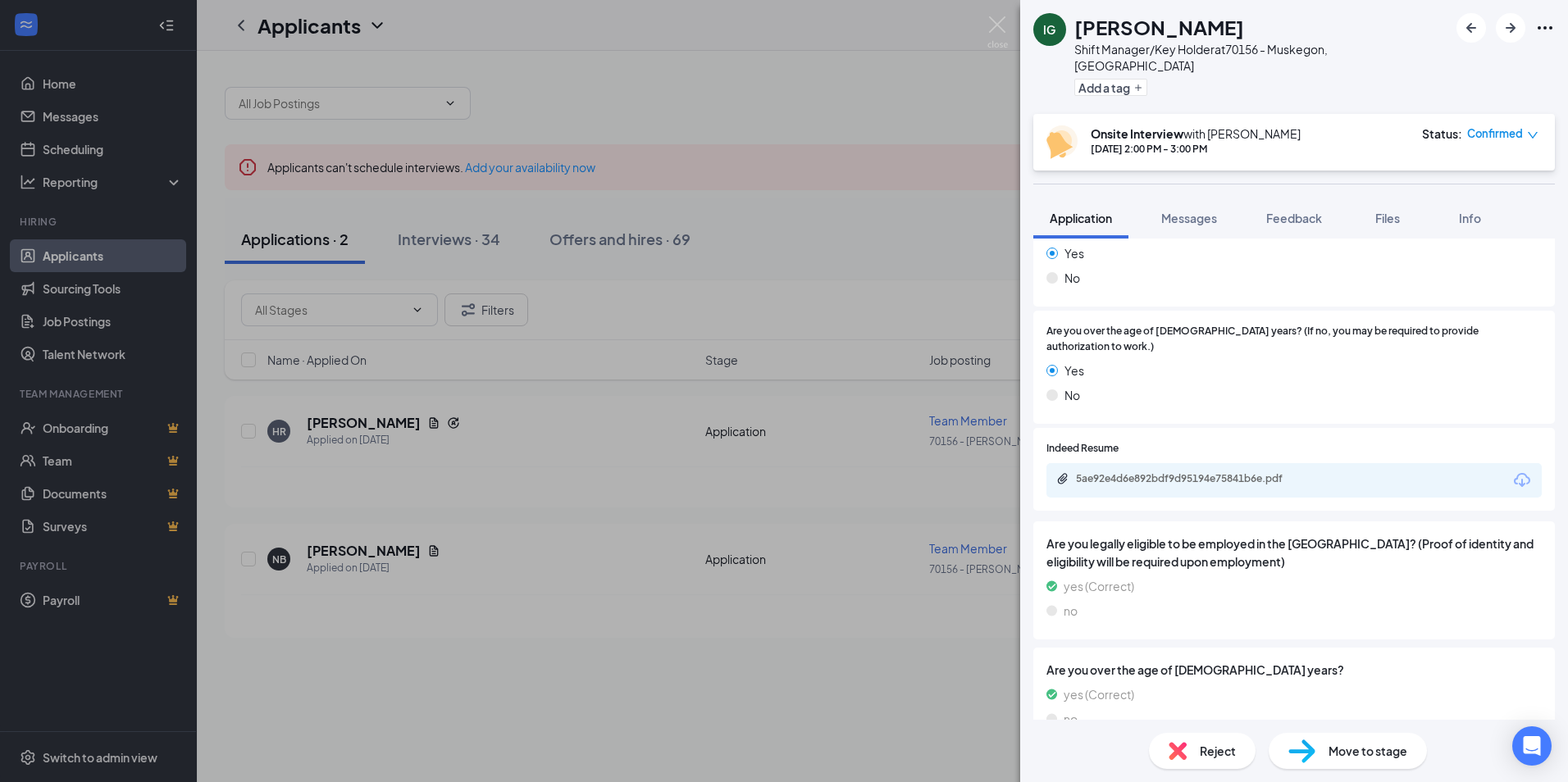
click at [885, 139] on div "IG [PERSON_NAME] Shift Manager/Key Holder at 70156 - Muskegon, [GEOGRAPHIC_DATA…" at bounding box center [784, 391] width 1568 height 782
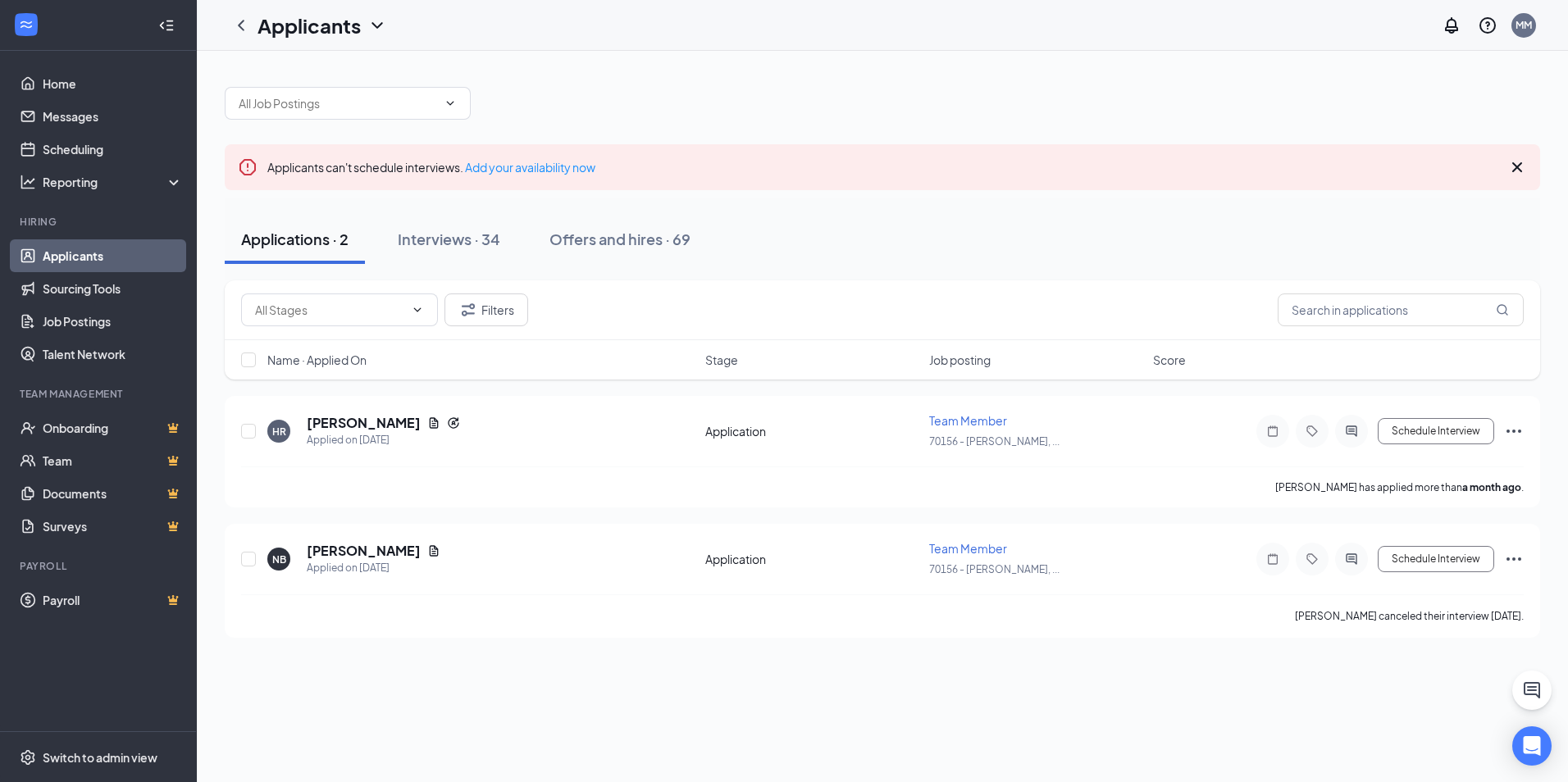
click at [999, 40] on div "Applicants MM" at bounding box center [882, 25] width 1371 height 50
click at [374, 21] on icon "ChevronDown" at bounding box center [377, 25] width 20 height 20
click at [345, 71] on link "Applicants" at bounding box center [357, 72] width 177 height 17
click at [459, 243] on div "Interviews · 34" at bounding box center [449, 239] width 103 height 21
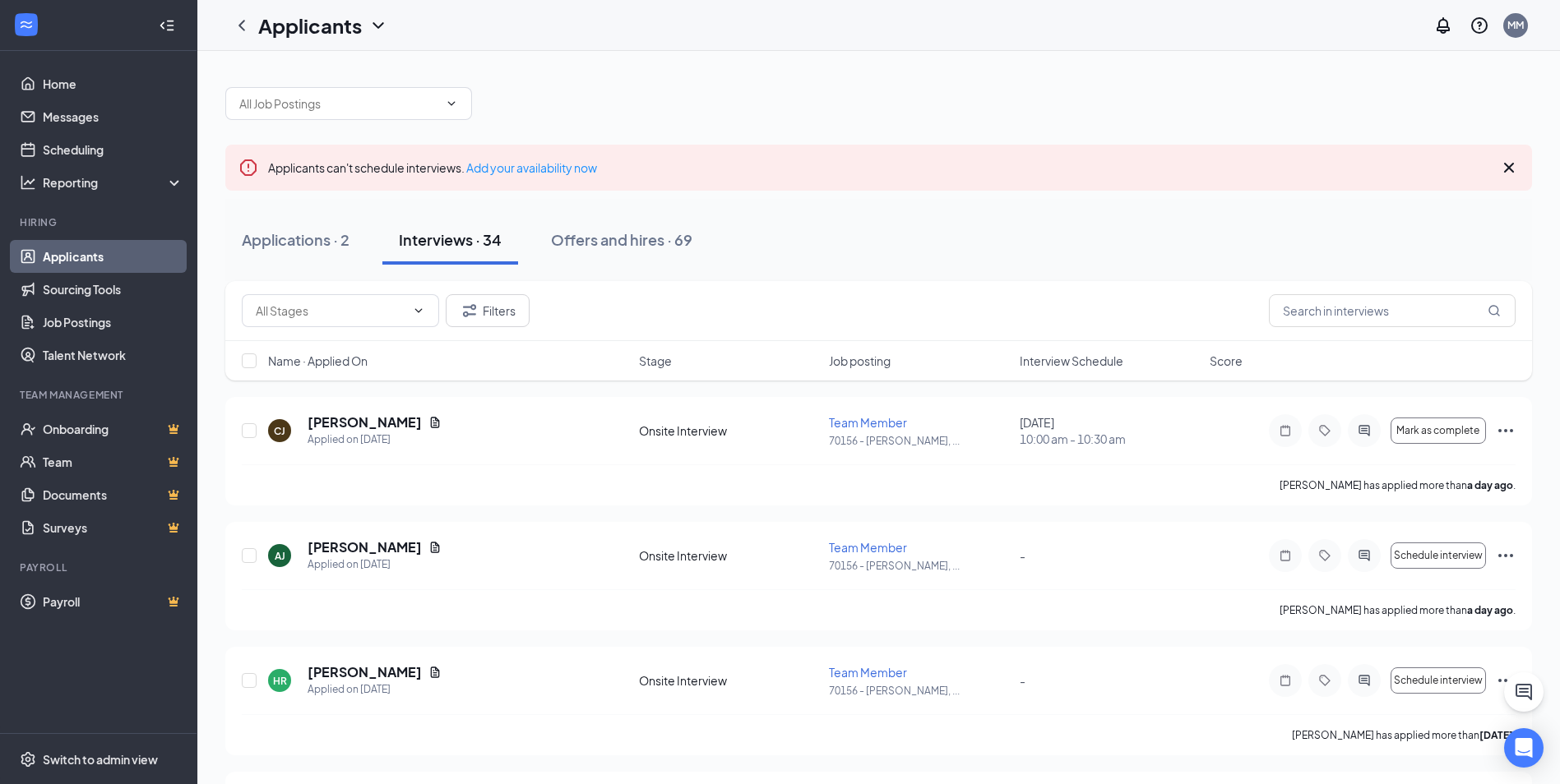
click at [1509, 167] on icon "Cross" at bounding box center [1509, 167] width 10 height 10
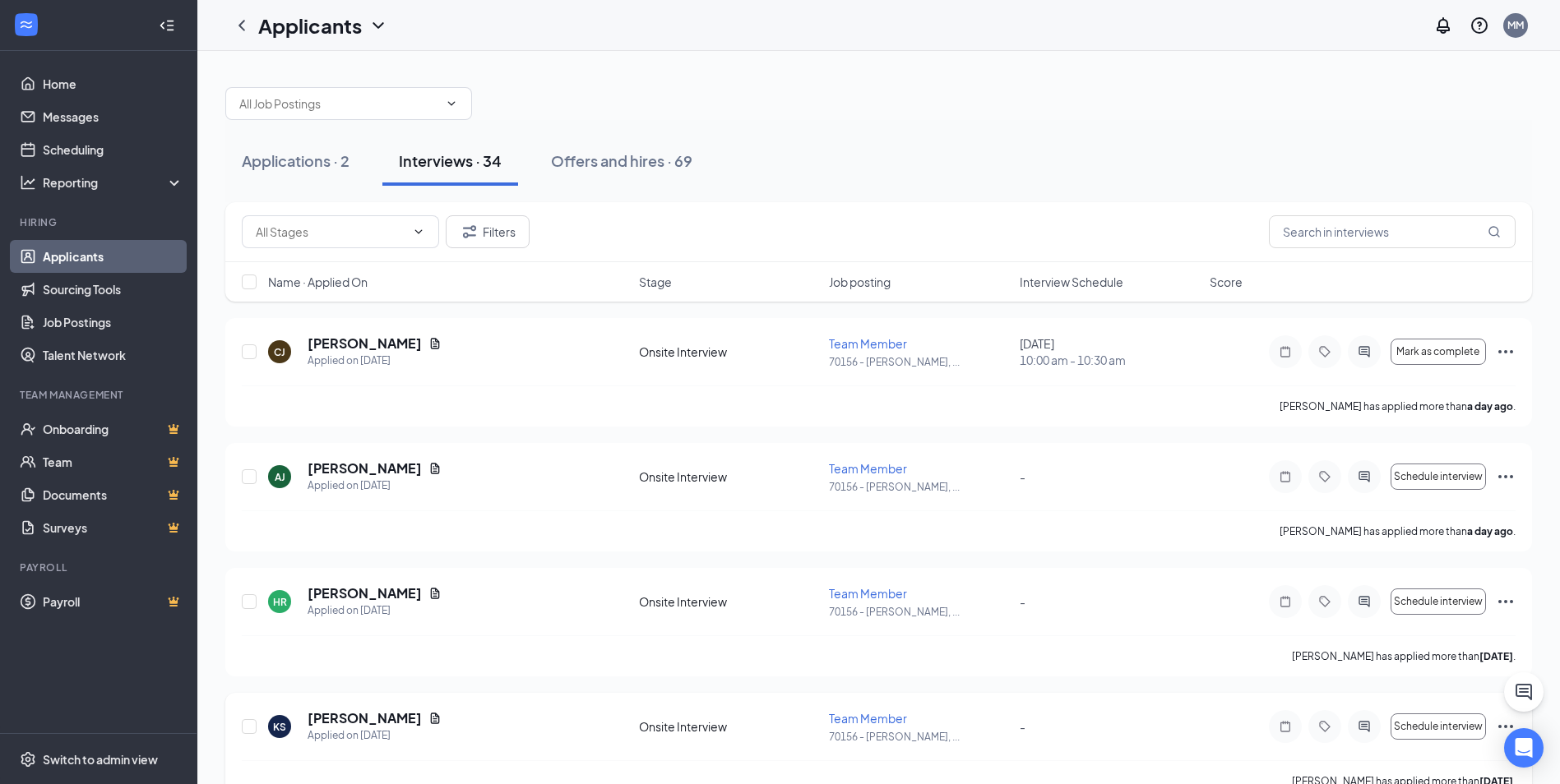
drag, startPoint x: 241, startPoint y: 51, endPoint x: 1385, endPoint y: 712, distance: 1321.2
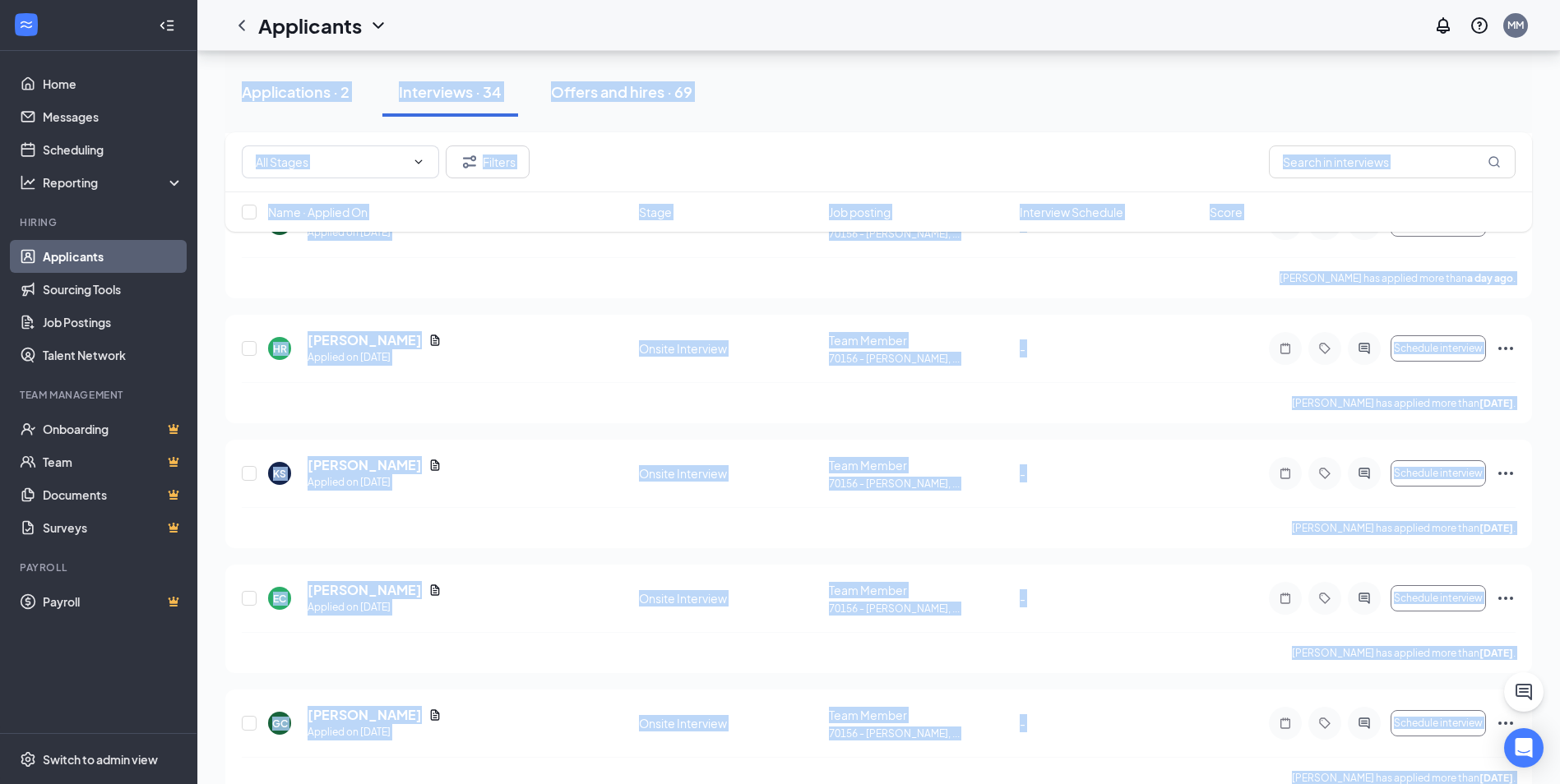
scroll to position [550, 0]
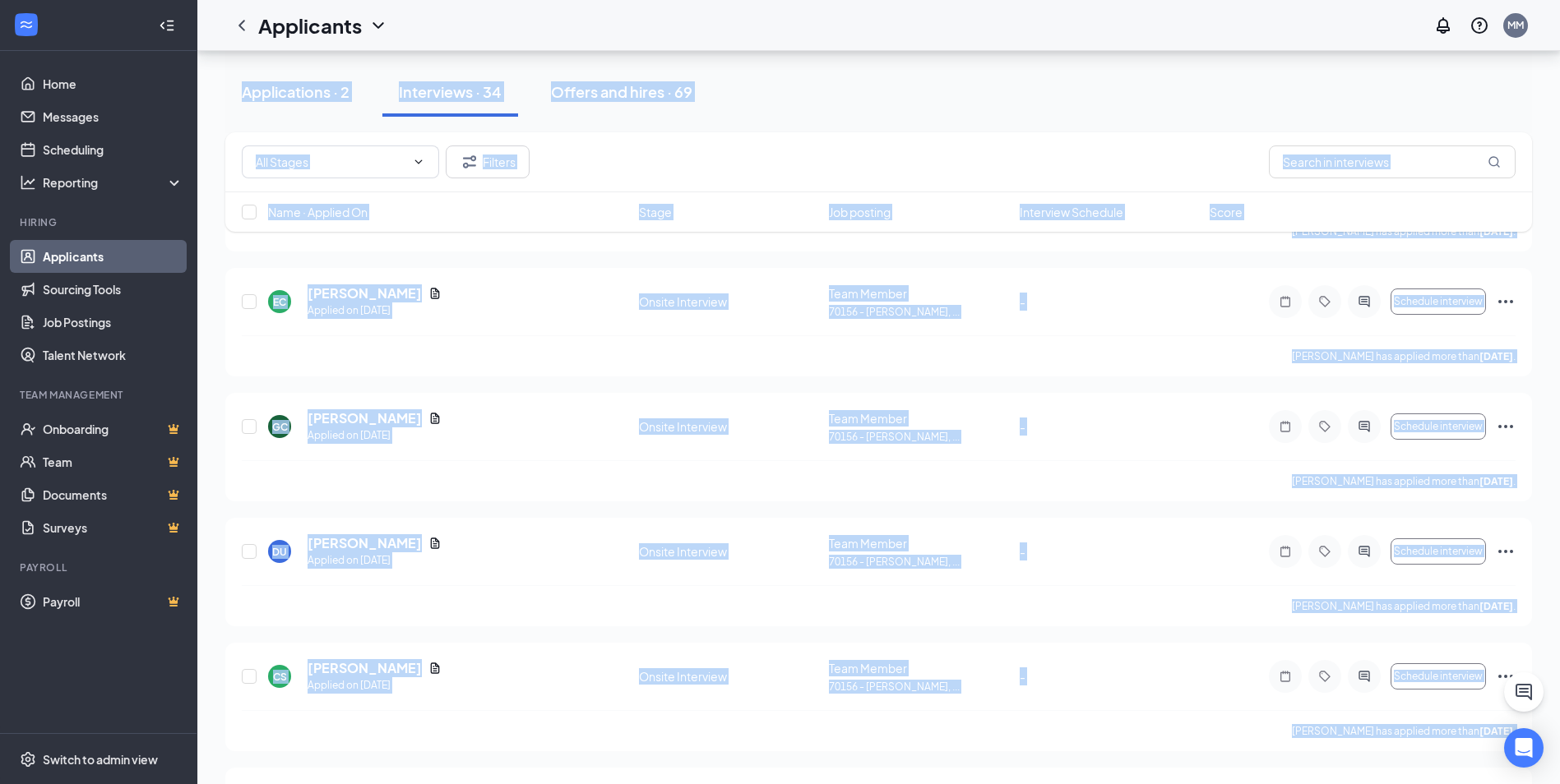
drag, startPoint x: 217, startPoint y: 123, endPoint x: 1492, endPoint y: 752, distance: 1421.7
click at [1492, 752] on div "Applications · 2 Interviews · 34 Offers and hires · 69 Filters Name · Applied O…" at bounding box center [879, 261] width 1363 height 1520
drag, startPoint x: 1492, startPoint y: 752, endPoint x: 1481, endPoint y: 752, distance: 11.0
click at [1483, 752] on div "[PERSON_NAME] Applied on [DATE] Onsite Interview Team Member 70156 - Muskegon, …" at bounding box center [879, 385] width 1307 height 1233
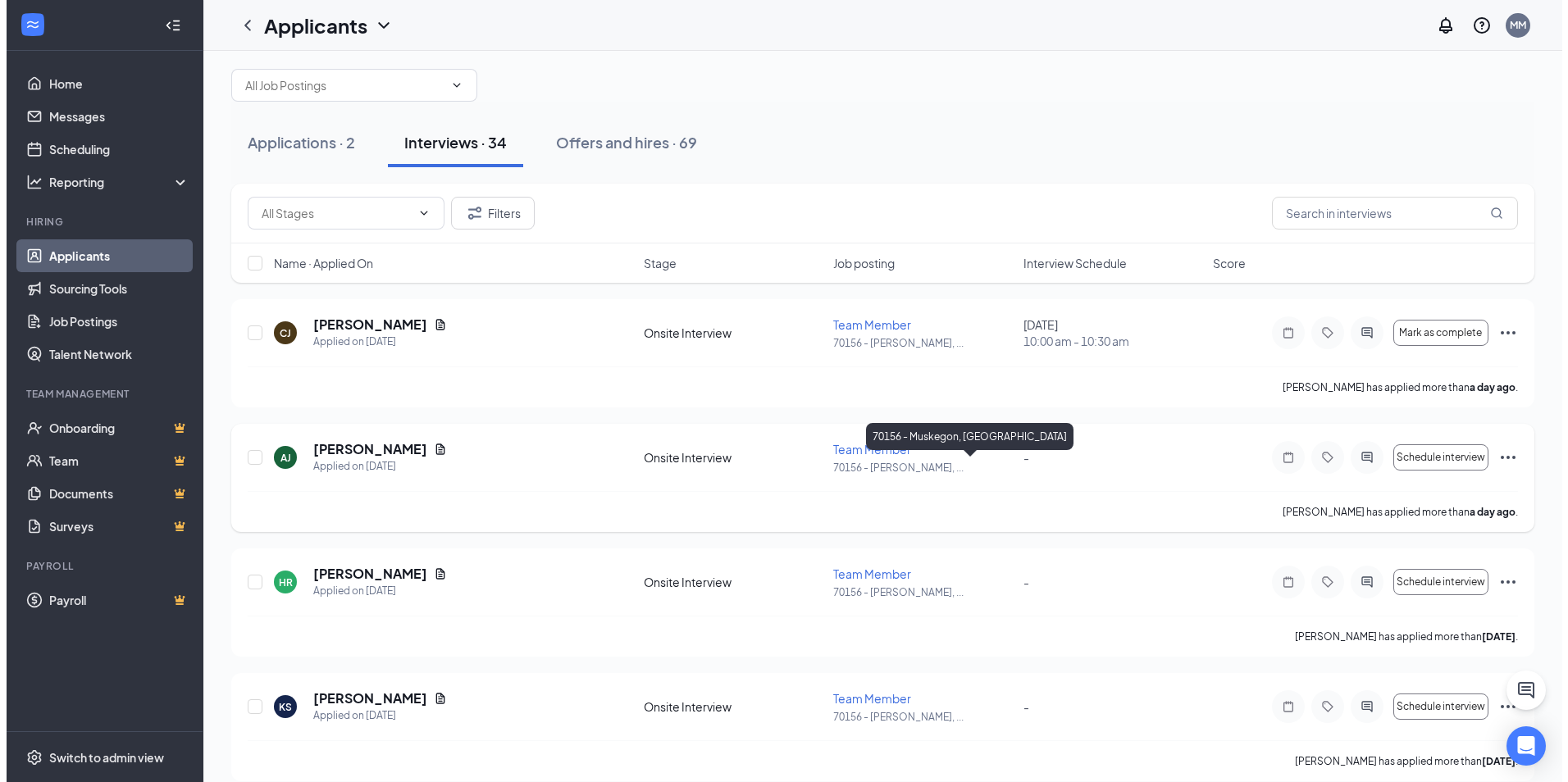
scroll to position [0, 0]
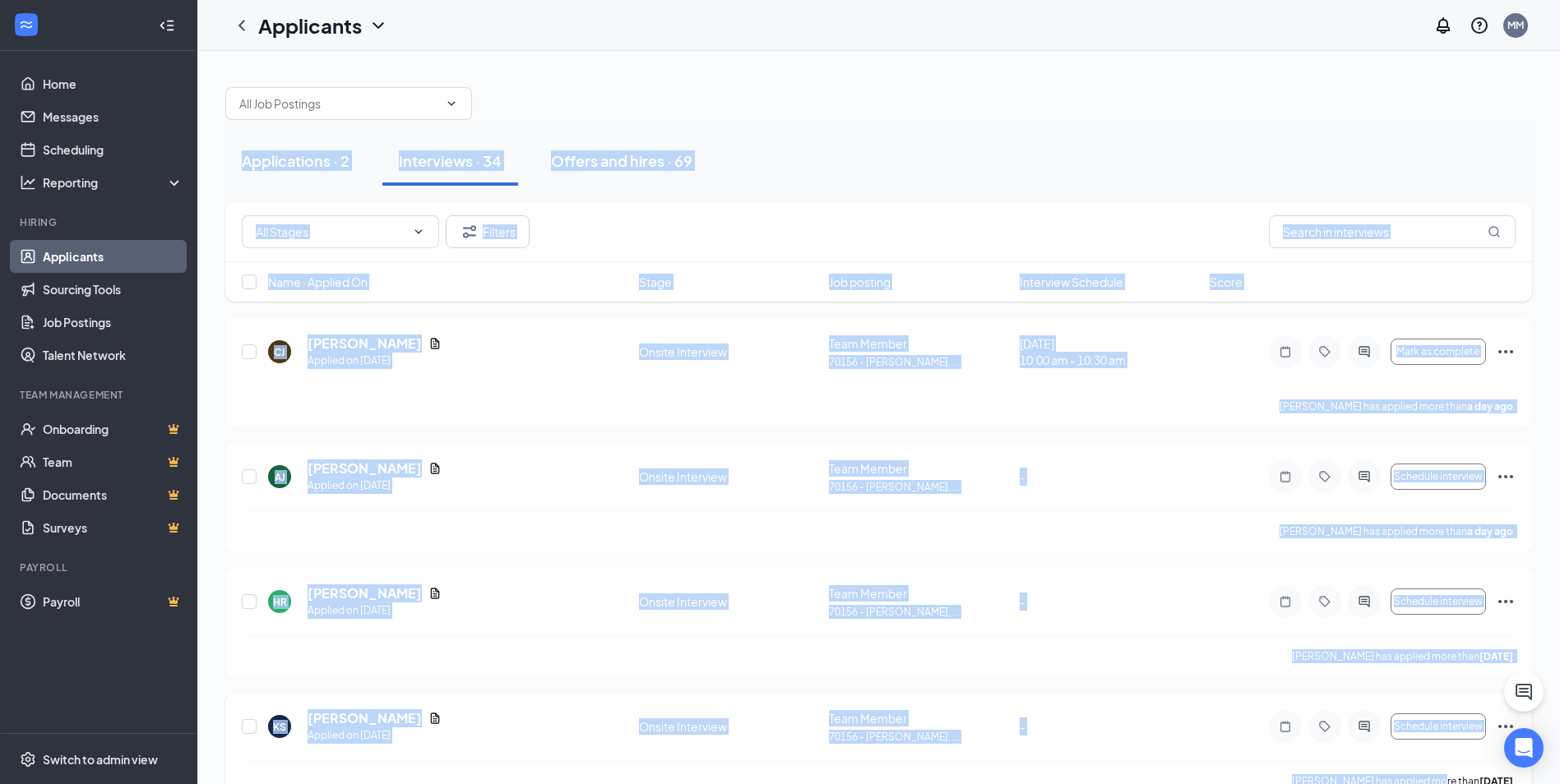
drag, startPoint x: 224, startPoint y: 126, endPoint x: 1421, endPoint y: 762, distance: 1355.5
click at [1115, 149] on div "Applications · 2 Interviews · 34 Offers and hires · 69" at bounding box center [879, 161] width 1307 height 50
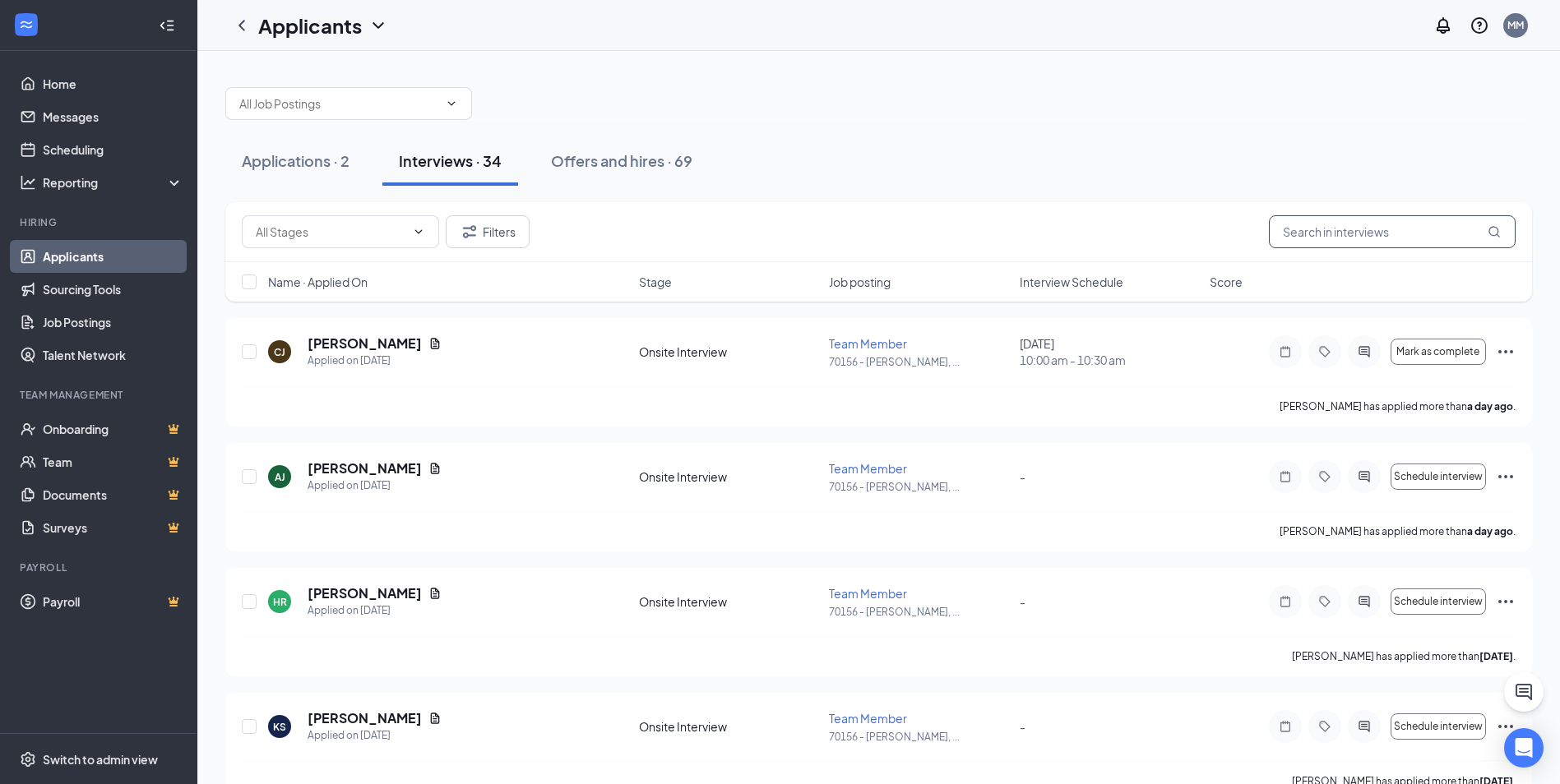
click at [1366, 228] on input "text" at bounding box center [1392, 231] width 247 height 33
type input "[PERSON_NAME]"
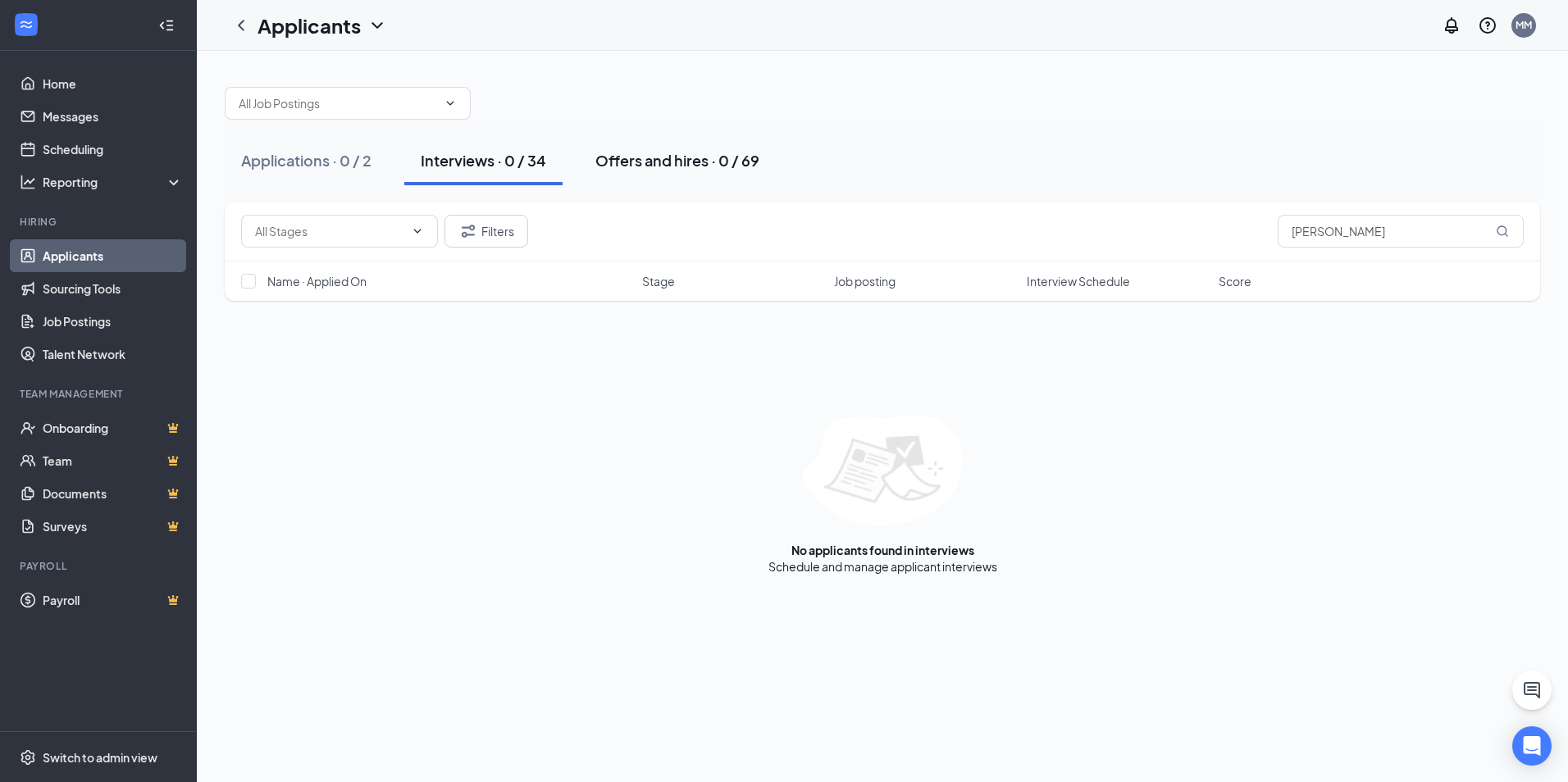
click at [668, 160] on div "Offers and hires · 0 / 69" at bounding box center [678, 161] width 164 height 21
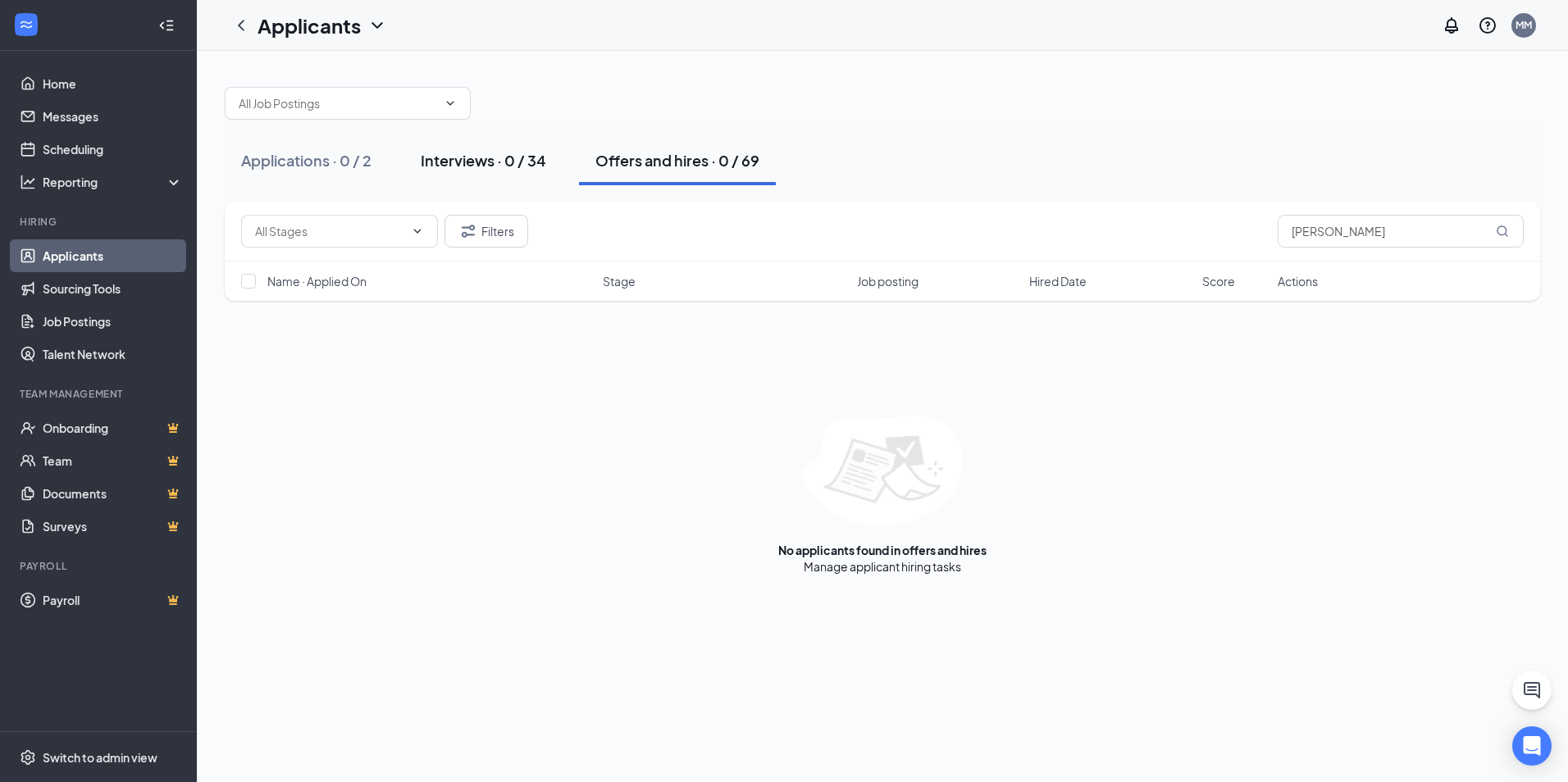
click at [460, 152] on div "Interviews · 0 / 34" at bounding box center [483, 161] width 125 height 21
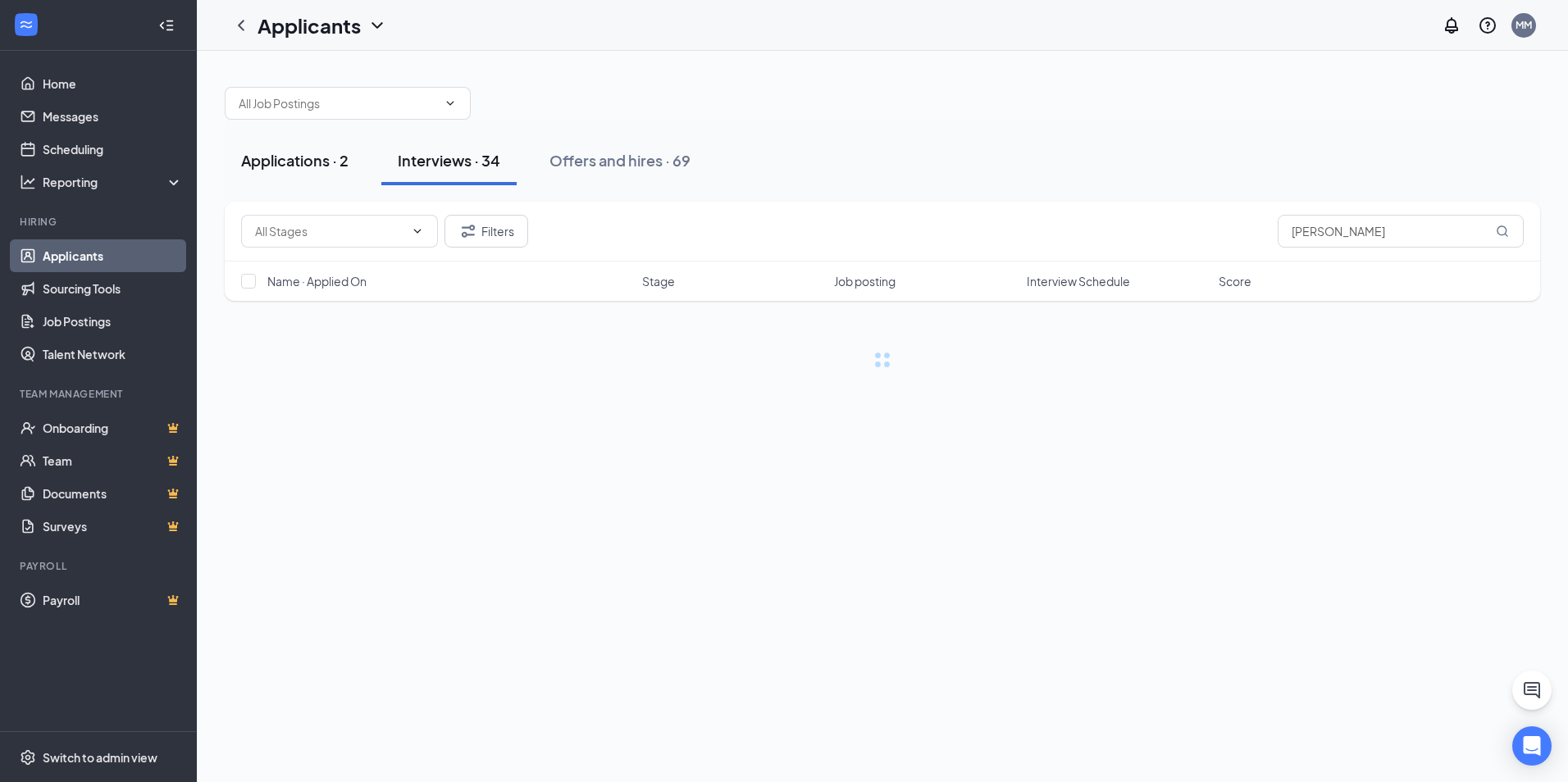
click at [343, 162] on div "Applications · 2" at bounding box center [294, 161] width 107 height 21
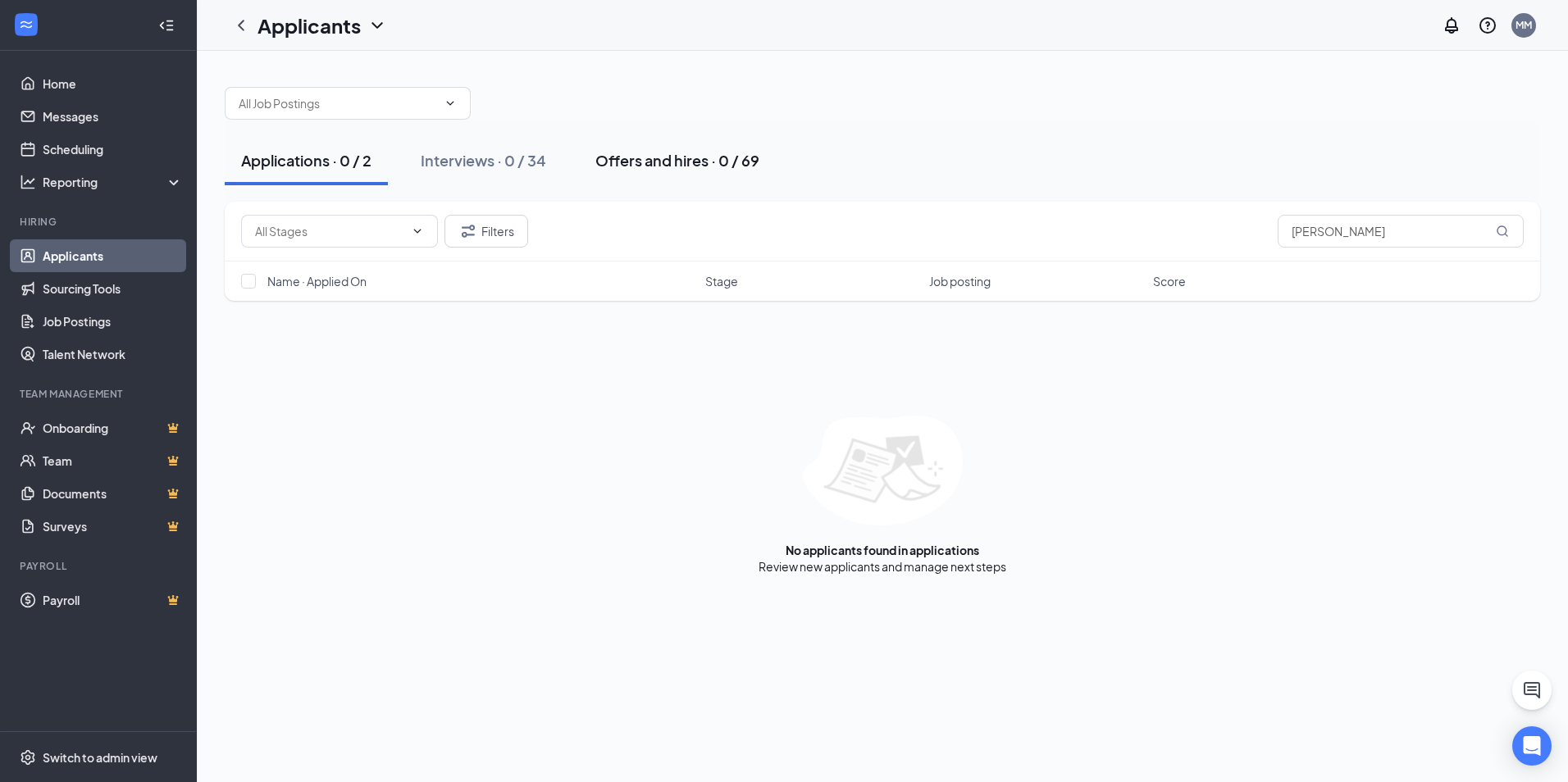
click at [612, 154] on div "Offers and hires · 0 / 69" at bounding box center [678, 161] width 164 height 21
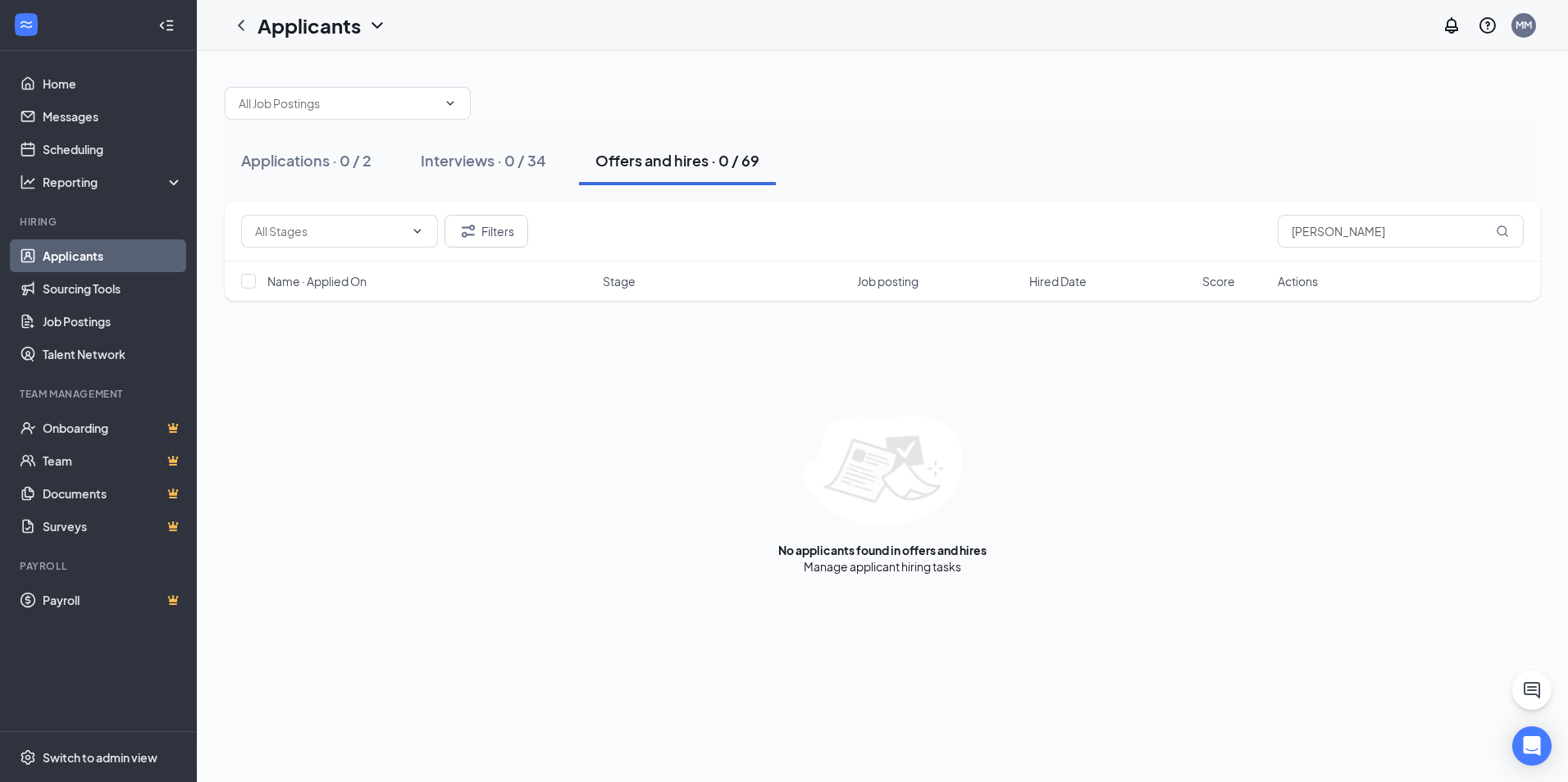
click at [637, 91] on div at bounding box center [883, 95] width 1316 height 49
drag, startPoint x: 1357, startPoint y: 230, endPoint x: 1126, endPoint y: 243, distance: 231.4
click at [1174, 247] on div "Filters [PERSON_NAME]" at bounding box center [883, 231] width 1316 height 60
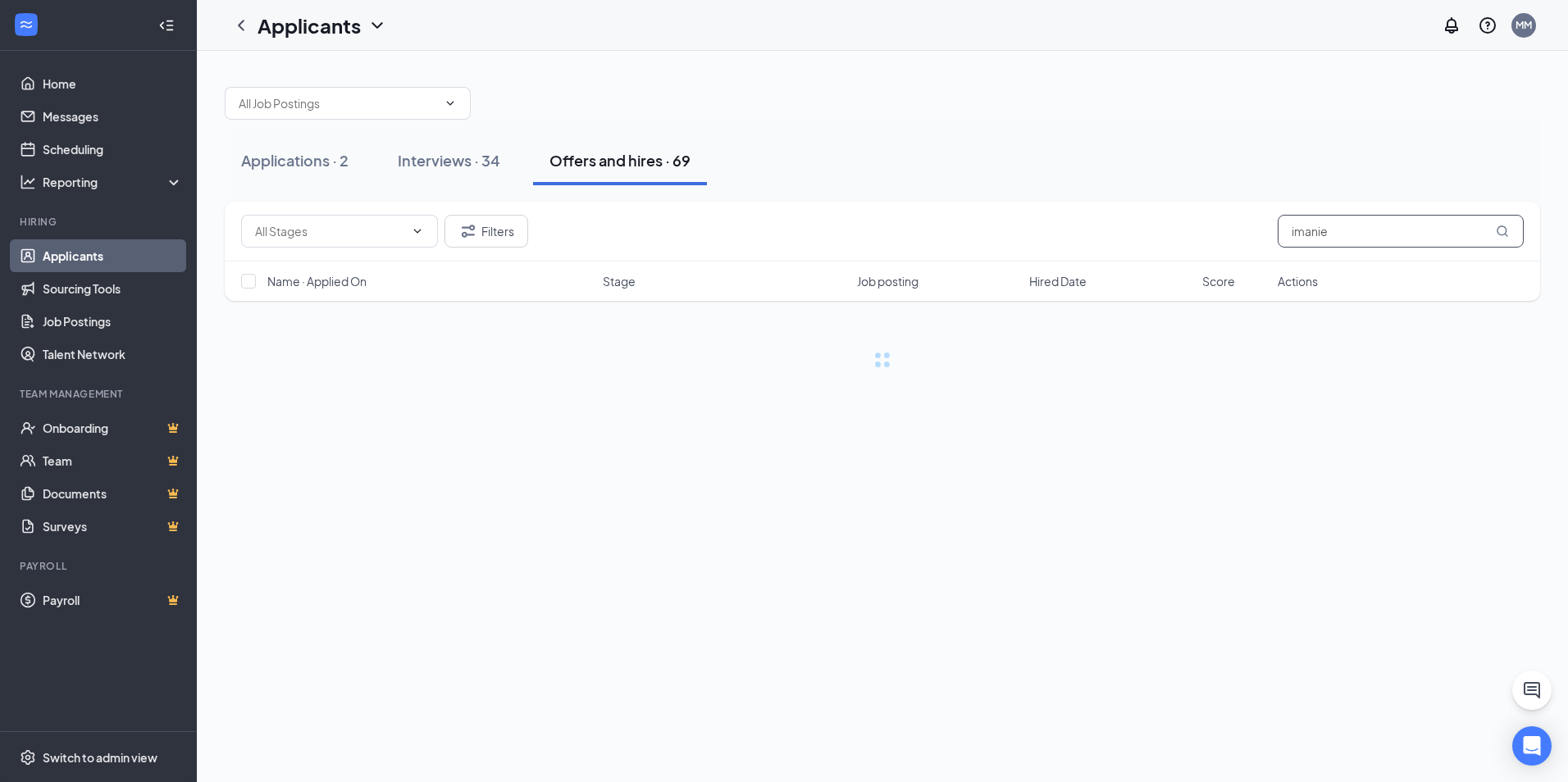
type input "imanie"
